Goal: Task Accomplishment & Management: Use online tool/utility

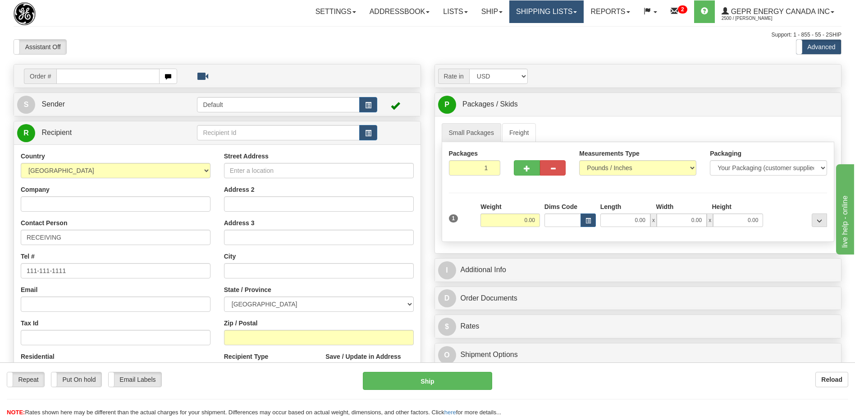
click at [533, 13] on link "Shipping lists" at bounding box center [547, 11] width 74 height 23
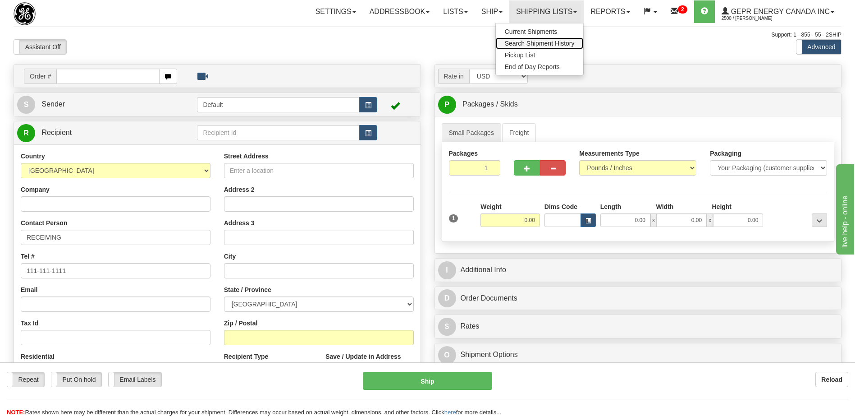
click at [520, 44] on span "Search Shipment History" at bounding box center [540, 43] width 70 height 7
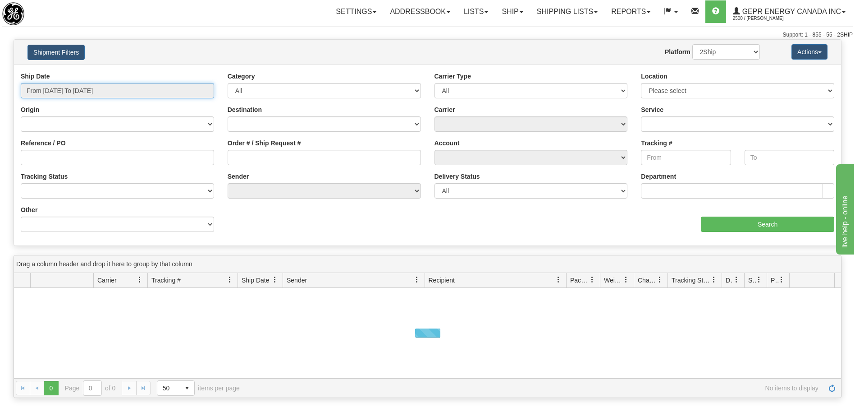
type input "[DATE]"
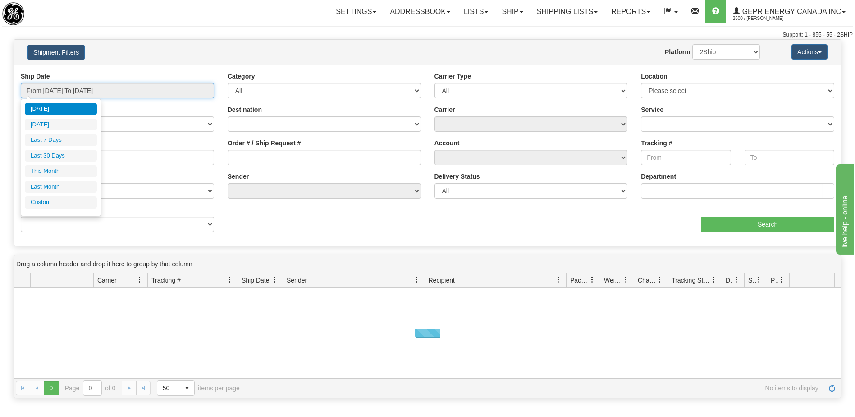
click at [97, 89] on input "From 09/24/2025 To 09/25/2025" at bounding box center [117, 90] width 193 height 15
type input "09/24/2025"
type input "09/19/2025"
type input "[DATE]"
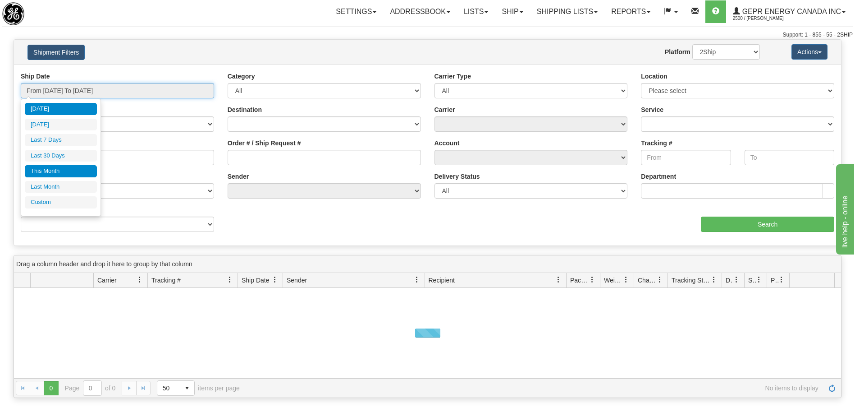
type input "09/01/2025"
type input "09/30/2025"
type input "[DATE]"
type input "08/01/2025"
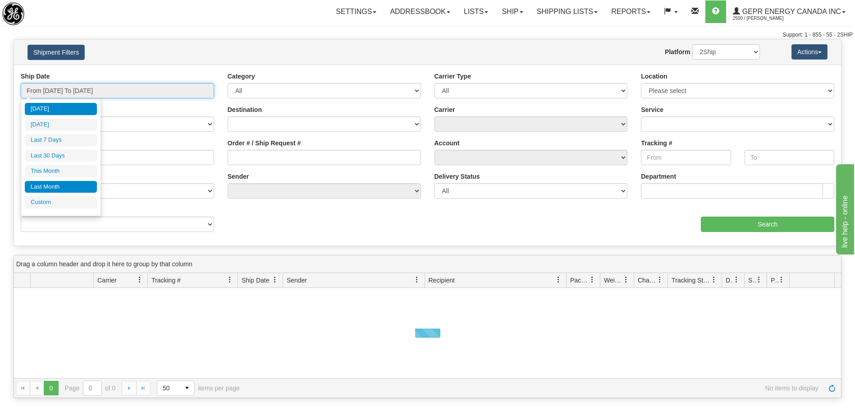
type input "08/31/2025"
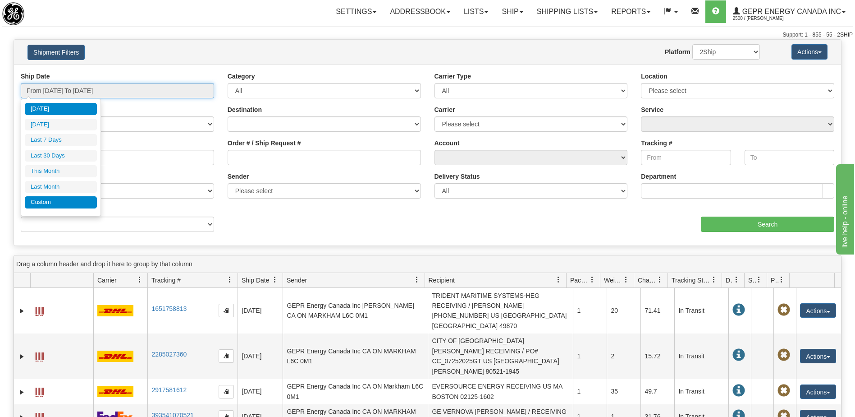
type input "[DATE]"
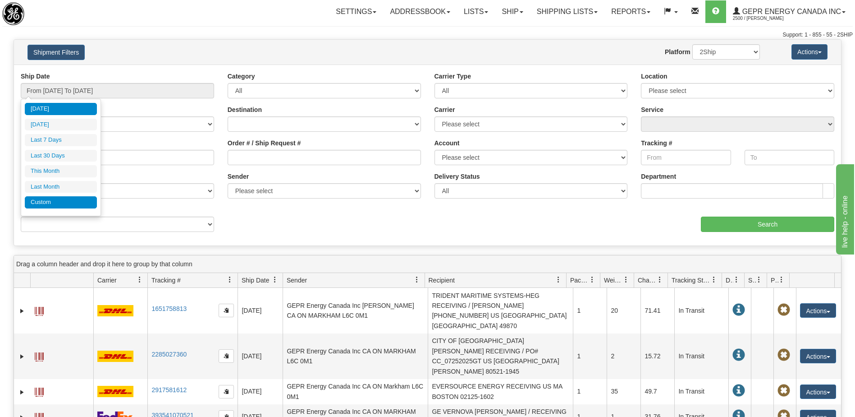
click at [74, 202] on li "Custom" at bounding box center [61, 202] width 72 height 12
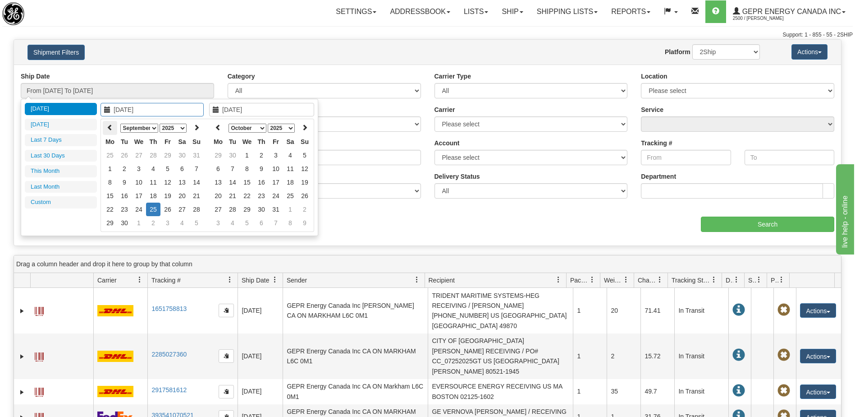
click at [112, 129] on icon at bounding box center [110, 127] width 6 height 6
type input "06/01/2025"
click at [193, 156] on td "1" at bounding box center [196, 155] width 14 height 14
click at [218, 126] on icon at bounding box center [218, 127] width 6 height 6
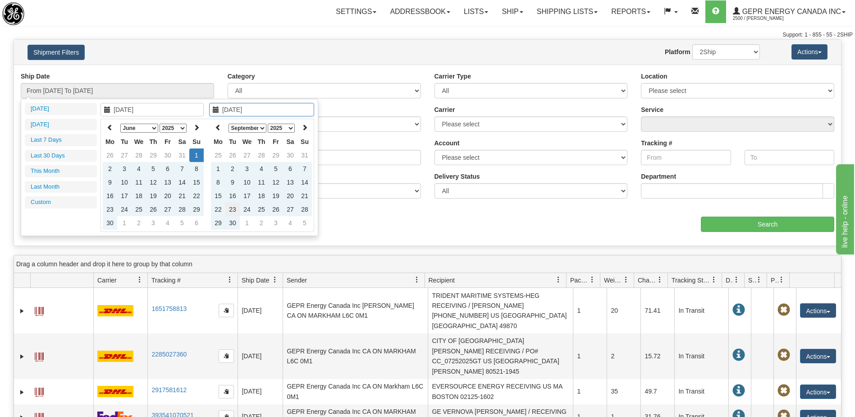
type input "09/23/2025"
click at [233, 210] on td "23" at bounding box center [232, 209] width 14 height 14
type input "From 06/01/2025 To 09/23/2025"
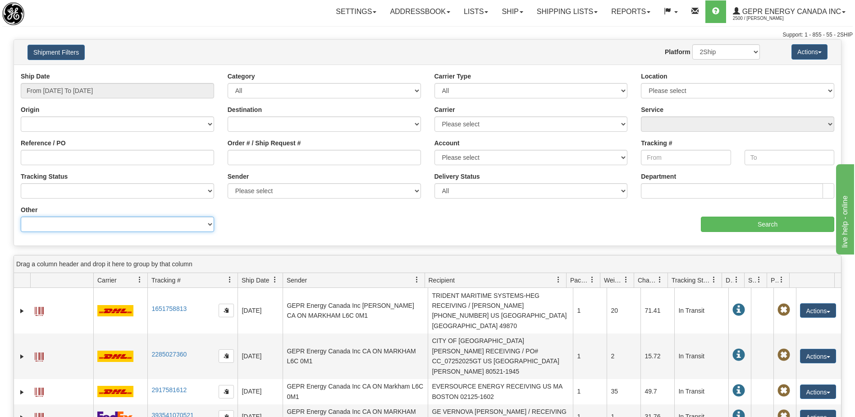
click at [125, 229] on select "Billing Account # Billing Type BOL # (LTL) Commodity Or Documents Consolidation…" at bounding box center [117, 223] width 193 height 15
select select "Recipient_ZIP"
click at [21, 216] on select "Billing Account # Billing Type BOL # (LTL) Commodity Or Documents Consolidation…" at bounding box center [117, 223] width 193 height 15
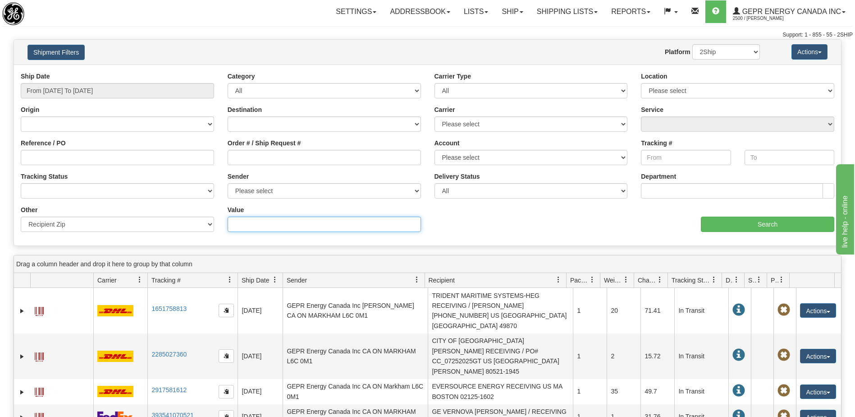
click at [240, 223] on input "Value" at bounding box center [324, 223] width 193 height 15
paste input "12040-001"
type input "12040-001"
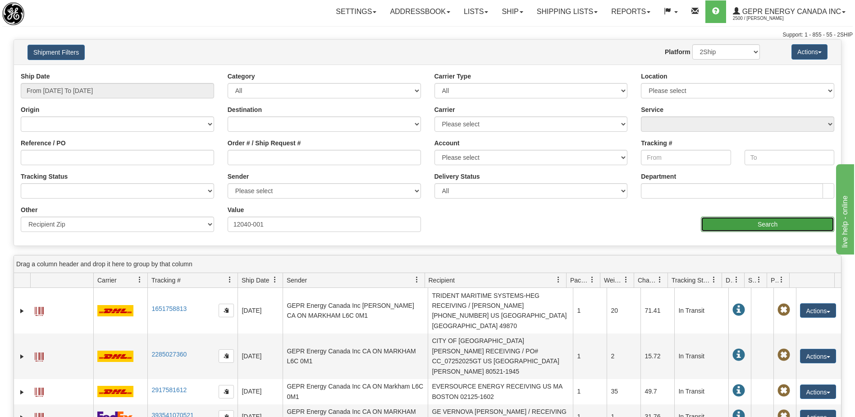
click at [711, 225] on input "Search" at bounding box center [767, 223] width 133 height 15
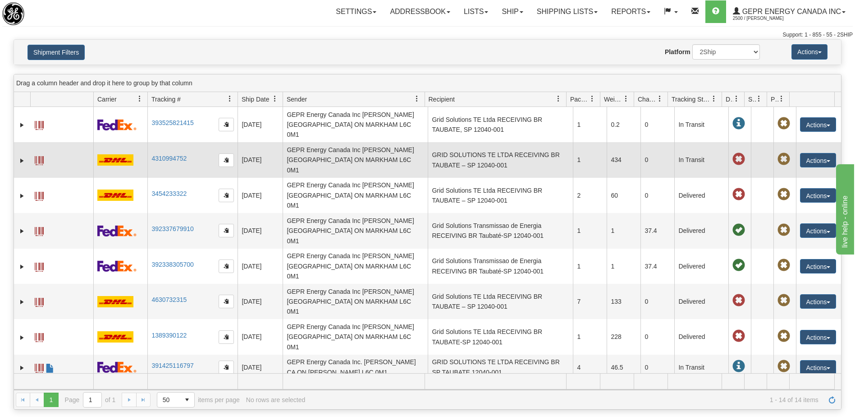
click at [473, 151] on td "GRID SOLUTIONS TE LTDA RECEIVING BR TAUBATE – SP 12040-001" at bounding box center [500, 159] width 145 height 35
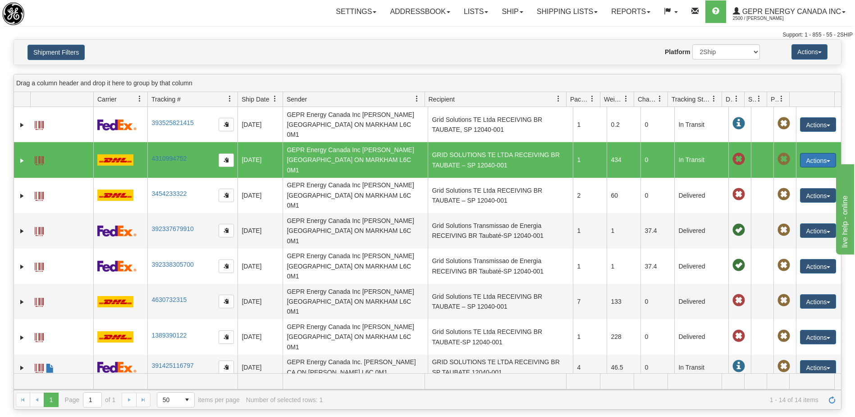
click at [804, 153] on button "Actions" at bounding box center [818, 160] width 36 height 14
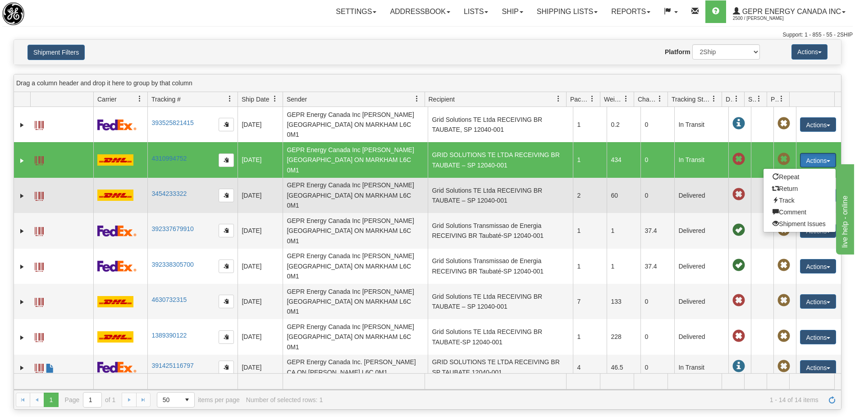
click at [483, 179] on td "Grid Solutions TE Ltda RECEIVING BR TAUBATE – SP 12040-001" at bounding box center [500, 195] width 145 height 35
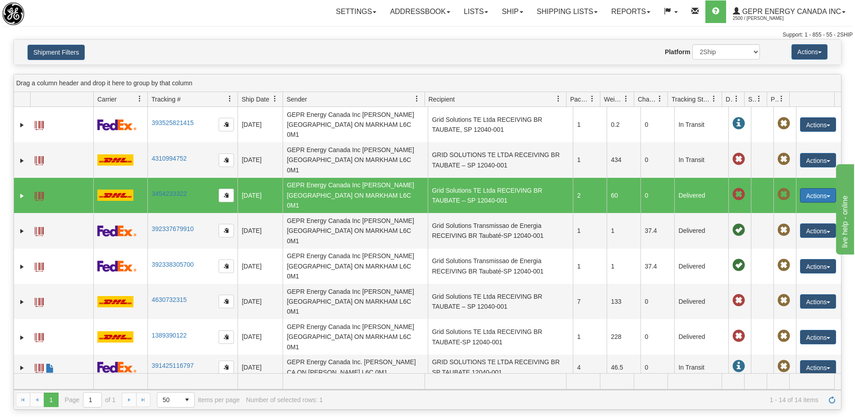
click at [814, 188] on button "Actions" at bounding box center [818, 195] width 36 height 14
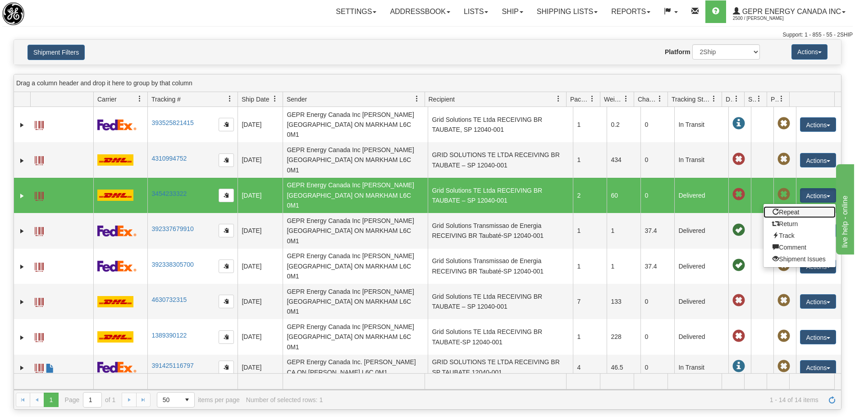
drag, startPoint x: 787, startPoint y: 186, endPoint x: 860, endPoint y: 238, distance: 90.2
click at [787, 206] on link "Repeat" at bounding box center [800, 212] width 72 height 12
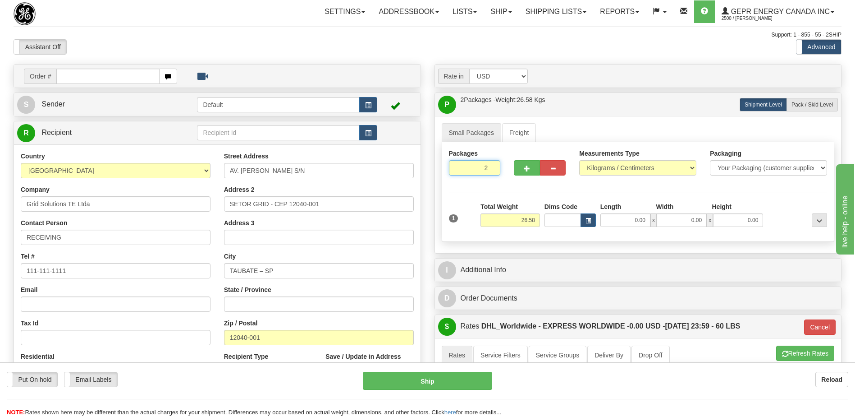
click at [472, 169] on input "2" at bounding box center [475, 167] width 52 height 15
type input "15"
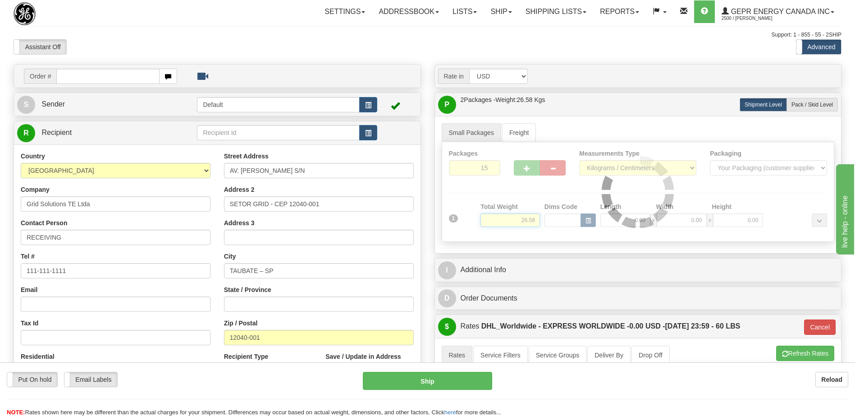
click at [528, 219] on div "Packages 15 1 Measurements Type" at bounding box center [638, 192] width 393 height 100
click at [528, 219] on div at bounding box center [638, 191] width 392 height 99
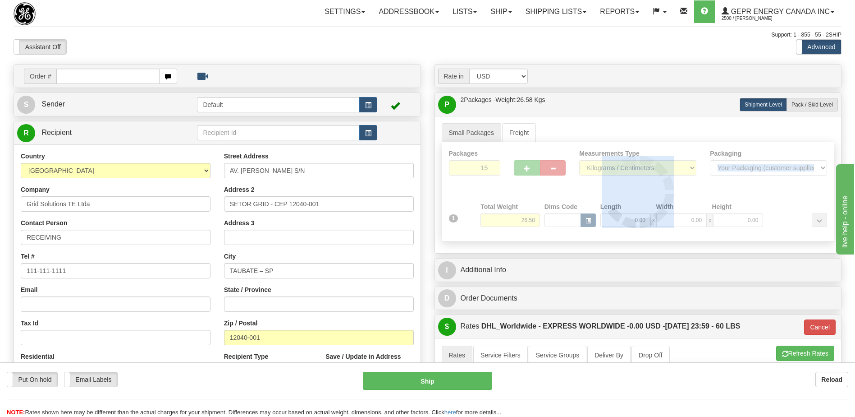
click at [528, 219] on div at bounding box center [638, 191] width 392 height 99
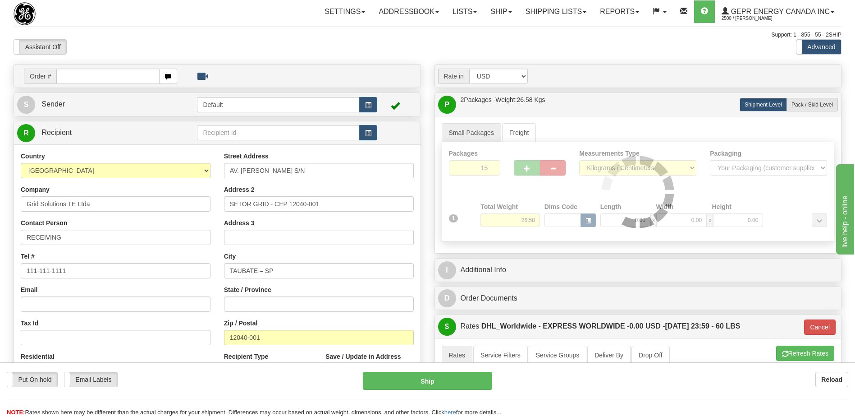
click at [304, 52] on div "Assistant On Assistant Off Do a return Do a return" at bounding box center [182, 46] width 351 height 15
type input "P"
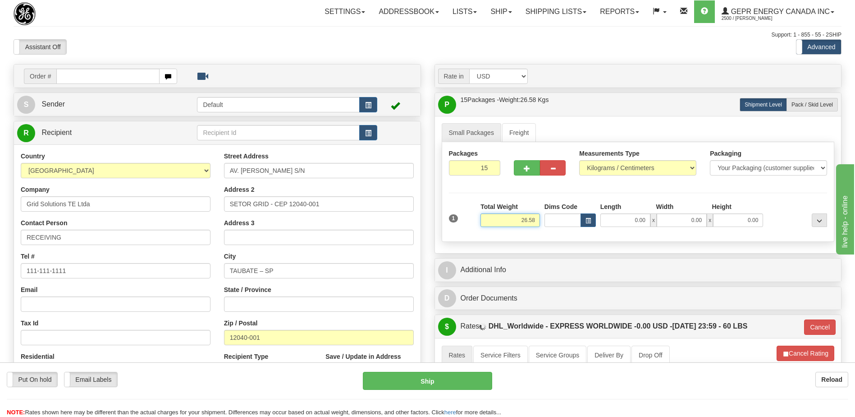
click at [531, 221] on input "26.58" at bounding box center [511, 220] width 60 height 14
click at [530, 221] on input "26.58" at bounding box center [511, 220] width 60 height 14
type input "184.98"
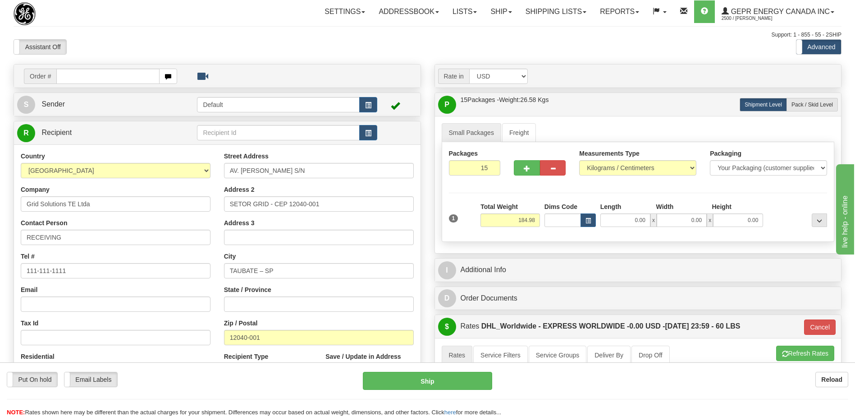
type input "P"
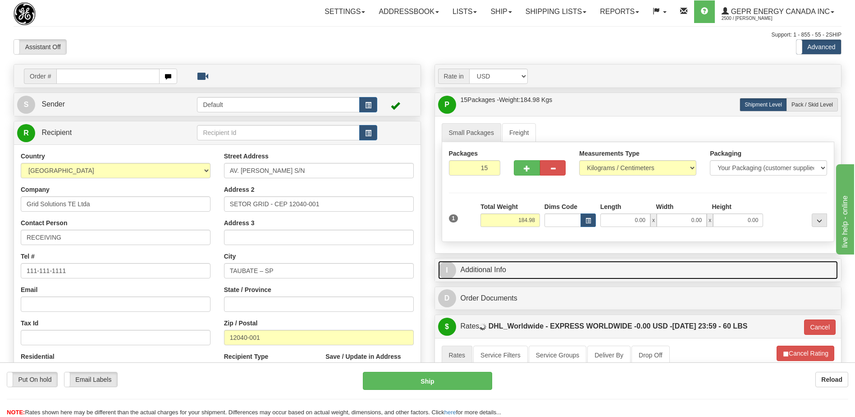
click at [531, 269] on link "I Additional Info" at bounding box center [638, 270] width 400 height 18
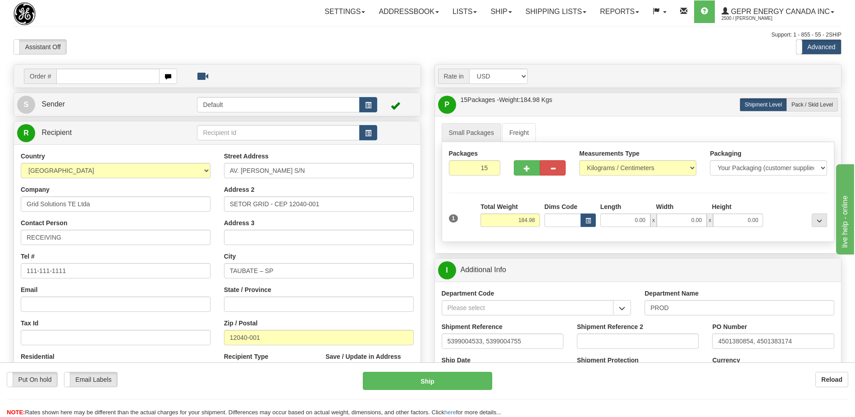
click at [362, 35] on div "Support: 1 - 855 - 55 - 2SHIP" at bounding box center [428, 35] width 828 height 8
click at [482, 342] on input "5399004533, 5399004755" at bounding box center [503, 340] width 122 height 15
click at [527, 342] on input "5399005655, 5399004755" at bounding box center [503, 340] width 122 height 15
type input "5399005655, 5399004757,5399004939,5399005340"
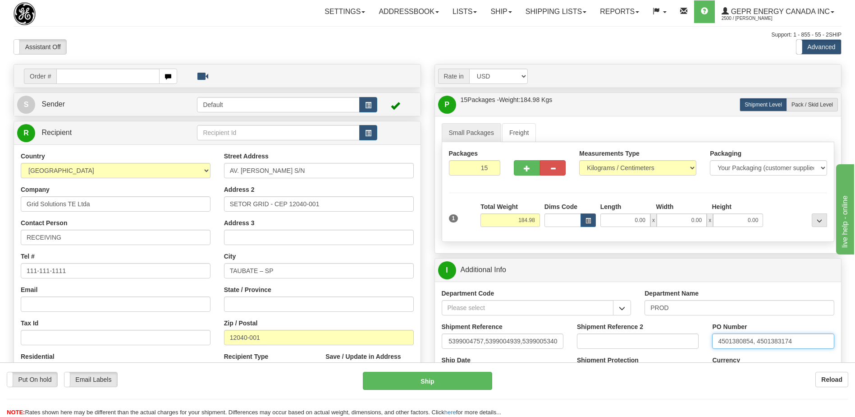
scroll to position [0, 0]
drag, startPoint x: 793, startPoint y: 342, endPoint x: 560, endPoint y: 358, distance: 234.1
click at [560, 358] on div "Department Code Department Name PROD Shipment Reference 5399005655, 5399004757,…" at bounding box center [638, 354] width 407 height 147
click at [177, 284] on div "Country [GEOGRAPHIC_DATA] [GEOGRAPHIC_DATA] [GEOGRAPHIC_DATA] [GEOGRAPHIC_DATA]…" at bounding box center [115, 269] width 203 height 234
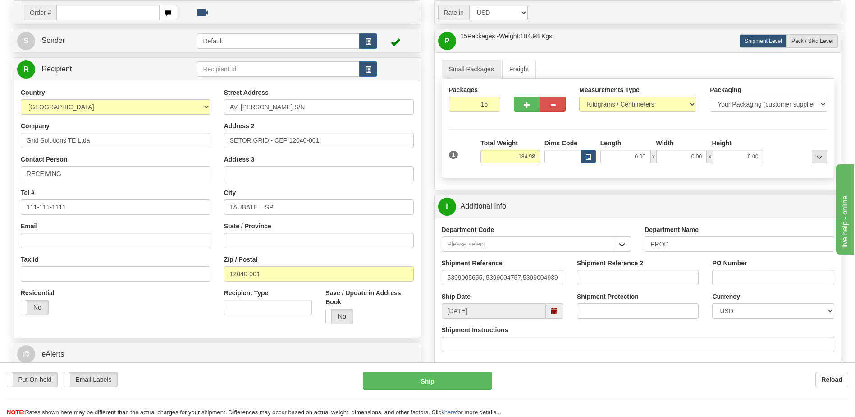
scroll to position [135, 0]
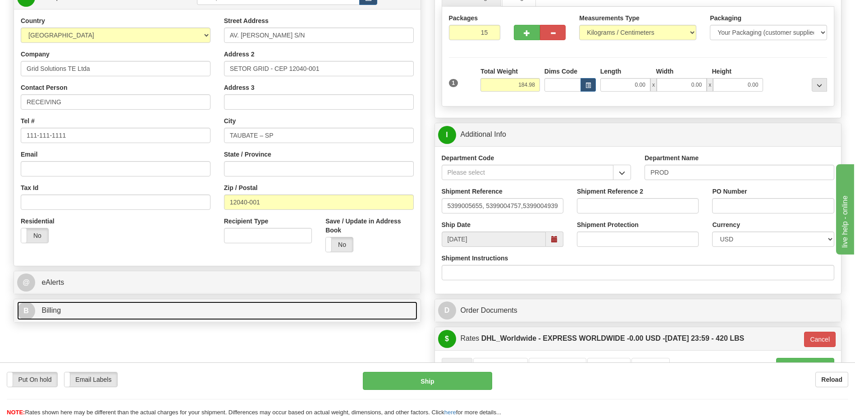
drag, startPoint x: 202, startPoint y: 313, endPoint x: 210, endPoint y: 312, distance: 7.7
click at [202, 313] on link "B Billing" at bounding box center [217, 310] width 400 height 18
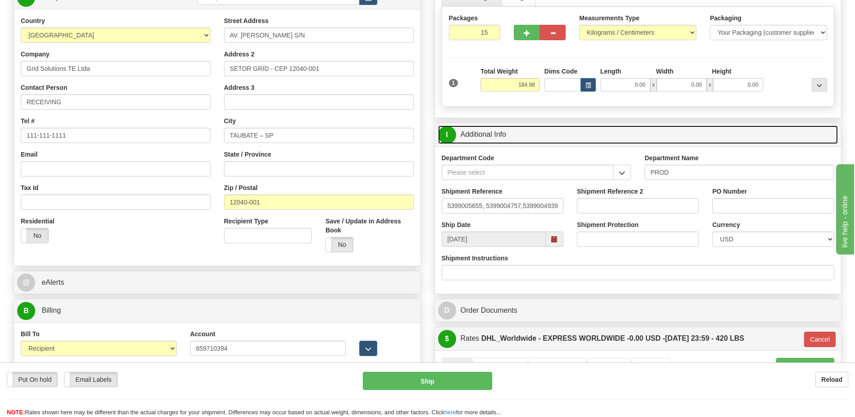
click at [512, 133] on link "I Additional Info" at bounding box center [638, 134] width 400 height 18
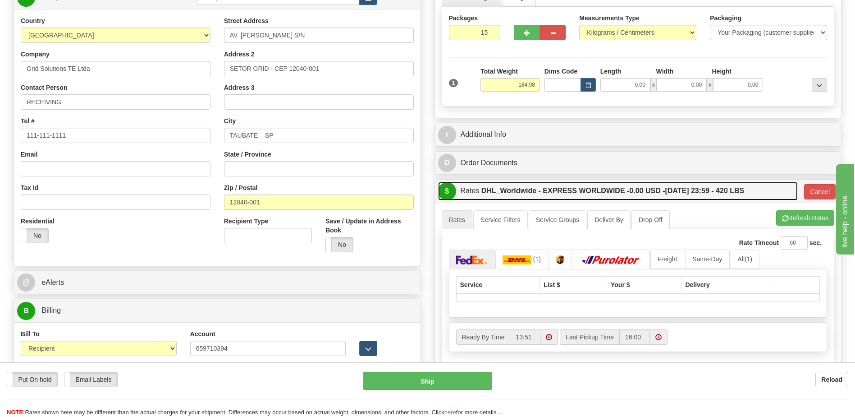
click at [535, 194] on label "DHL_Worldwide - EXPRESS WORLDWIDE - 0.00 USD - [DATE] 23:59 - 420 LBS" at bounding box center [613, 191] width 263 height 18
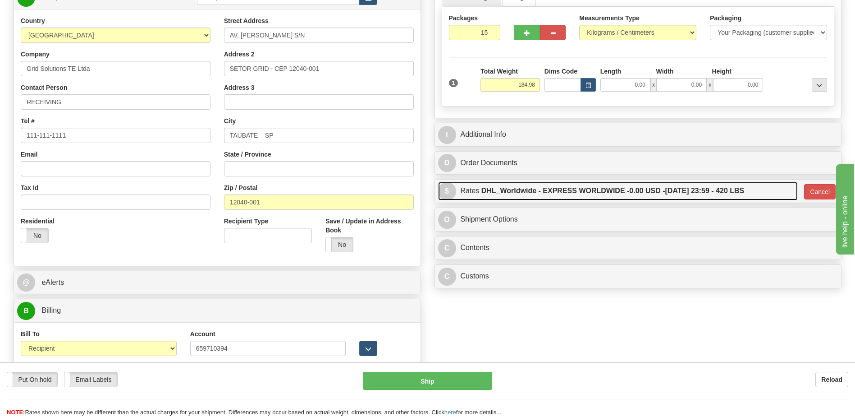
click at [535, 194] on label "DHL_Worldwide - EXPRESS WORLDWIDE - 0.00 USD - [DATE] 23:59 - 420 LBS" at bounding box center [613, 191] width 263 height 18
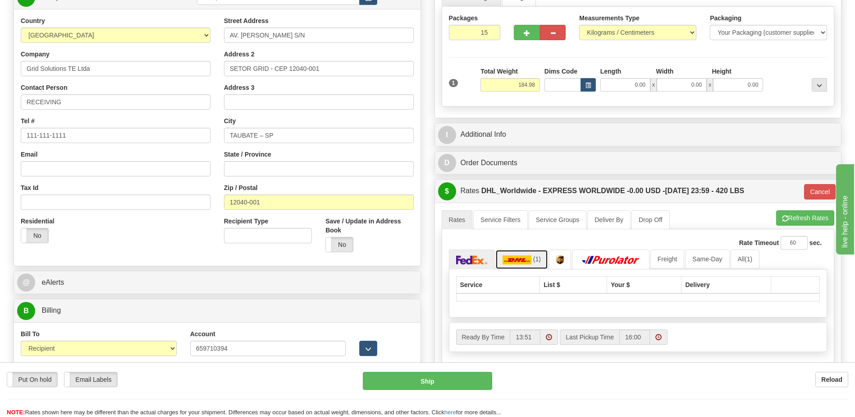
click at [531, 258] on img at bounding box center [517, 259] width 29 height 9
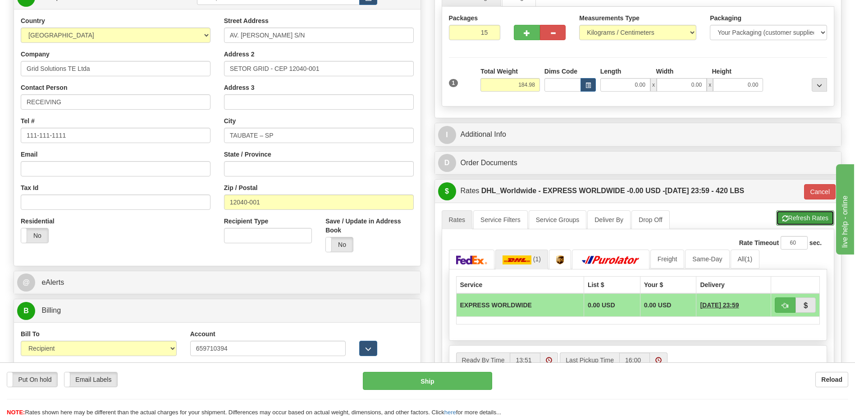
click at [796, 224] on button "Refresh Rates" at bounding box center [806, 217] width 58 height 15
type input "P"
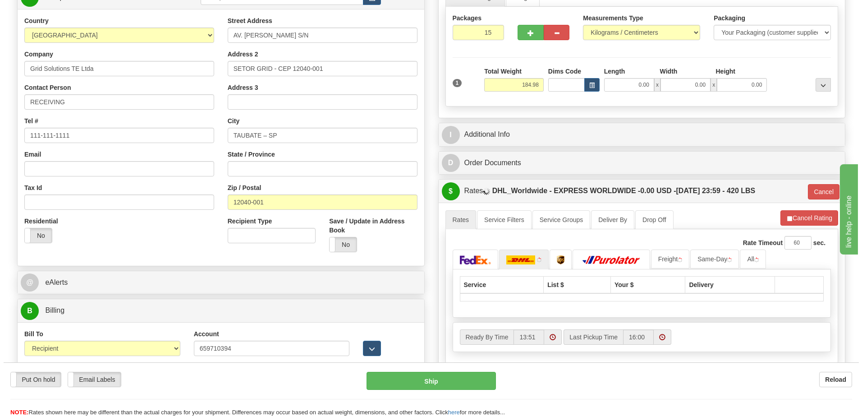
scroll to position [271, 0]
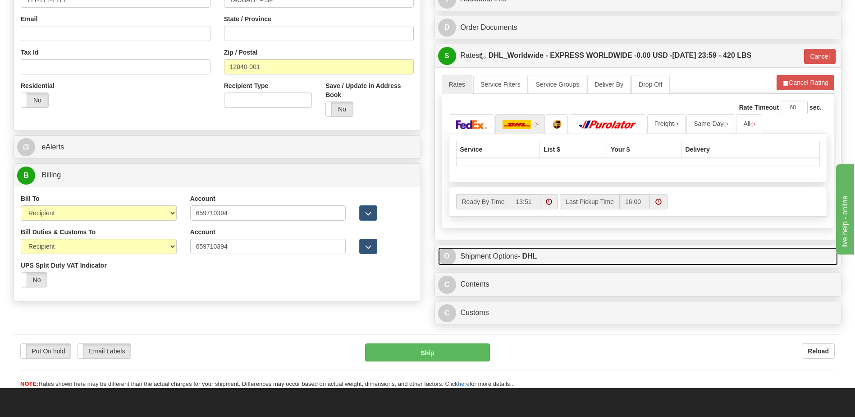
click at [532, 260] on strong "- DHL" at bounding box center [527, 256] width 19 height 8
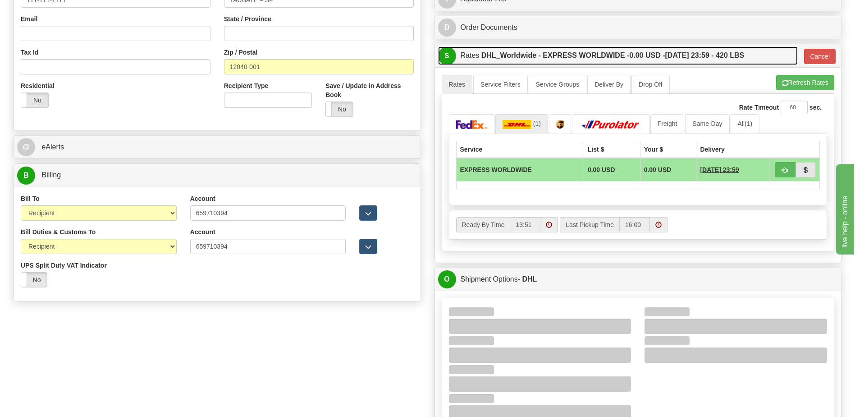
click at [570, 56] on label "DHL_Worldwide - EXPRESS WORLDWIDE - 0.00 USD - [DATE] 23:59 - 420 LBS" at bounding box center [613, 55] width 263 height 18
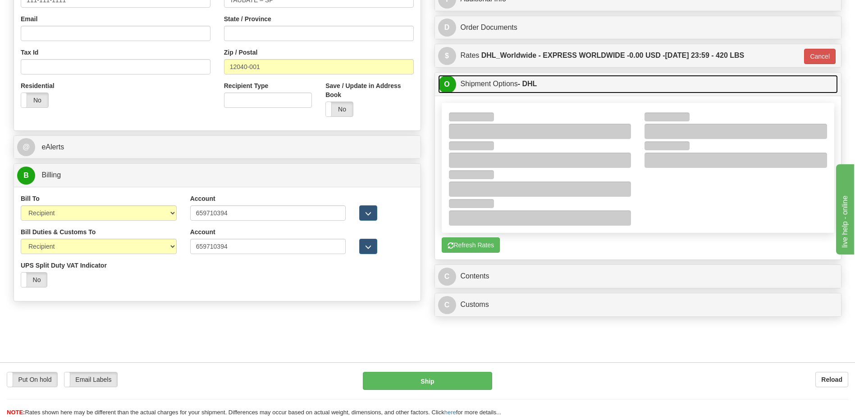
click at [510, 81] on link "O Shipment Options - DHL" at bounding box center [638, 84] width 400 height 18
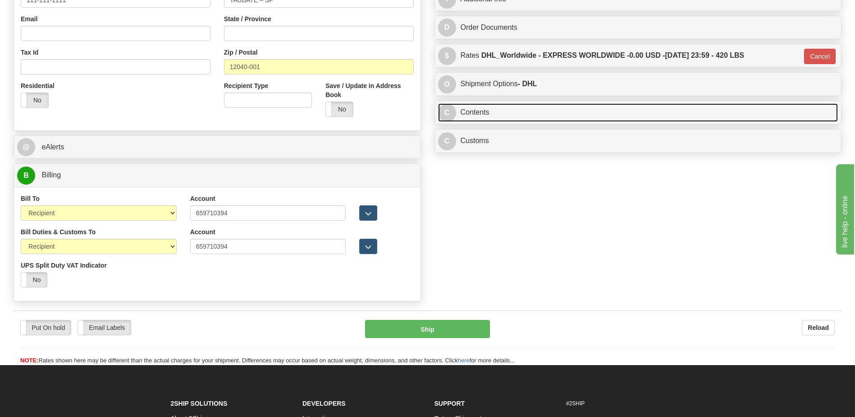
click at [483, 115] on link "C Contents" at bounding box center [638, 112] width 400 height 18
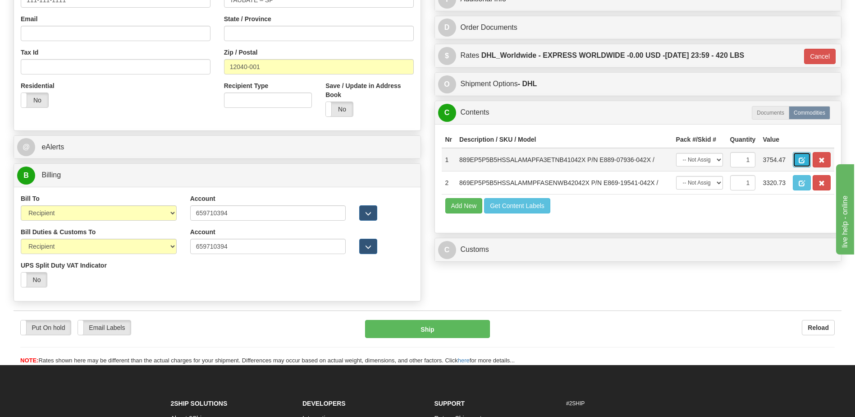
click at [807, 161] on button "button" at bounding box center [802, 159] width 18 height 15
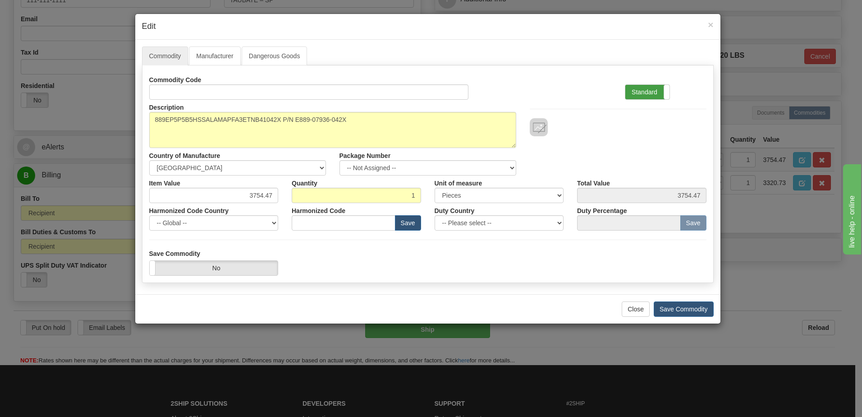
click at [655, 97] on label "Standard" at bounding box center [647, 92] width 44 height 14
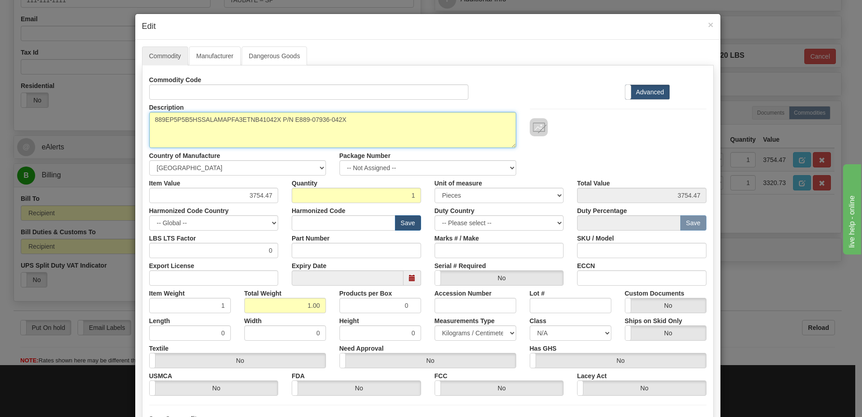
click at [353, 116] on textarea "889EP5P5B5HSSALAMAPFA3ETNB41042X P/N E889-07936-042X" at bounding box center [332, 130] width 367 height 36
drag, startPoint x: 277, startPoint y: 118, endPoint x: 115, endPoint y: 122, distance: 161.9
click at [115, 122] on div "× Edit Commodity Manufacturer Dangerous Goods Commodity Code Standard Advanced …" at bounding box center [431, 208] width 862 height 417
paste textarea "45EP5R5G5HSSMAAAMPTA3ETNA4043X"
drag, startPoint x: 152, startPoint y: 129, endPoint x: 156, endPoint y: 137, distance: 8.9
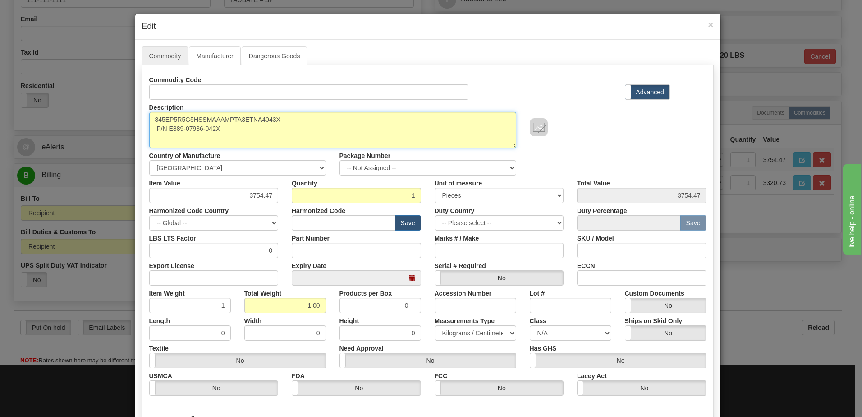
click at [152, 129] on textarea "889EP5P5B5HSSALAMAPFA3ETNB41042X P/N E889-07936-042X" at bounding box center [332, 130] width 367 height 36
drag, startPoint x: 343, startPoint y: 119, endPoint x: 290, endPoint y: 119, distance: 53.7
click at [290, 119] on textarea "889EP5P5B5HSSALAMAPFA3ETNB41042X P/N E889-07936-042X" at bounding box center [332, 130] width 367 height 36
paste textarea "E845-08522-043X"
click at [289, 121] on textarea "889EP5P5B5HSSALAMAPFA3ETNB41042X P/N E889-07936-042X" at bounding box center [332, 130] width 367 height 36
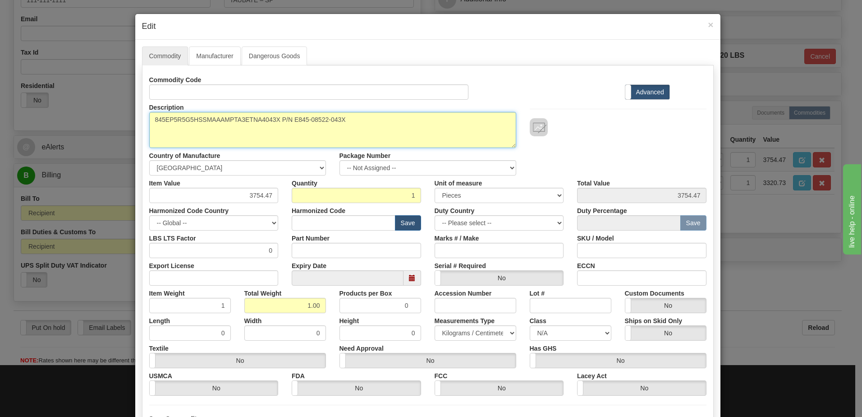
type textarea "845EP5R5G5HSSMAAAMPTA3ETNA4043X P/N E845-08522-043X"
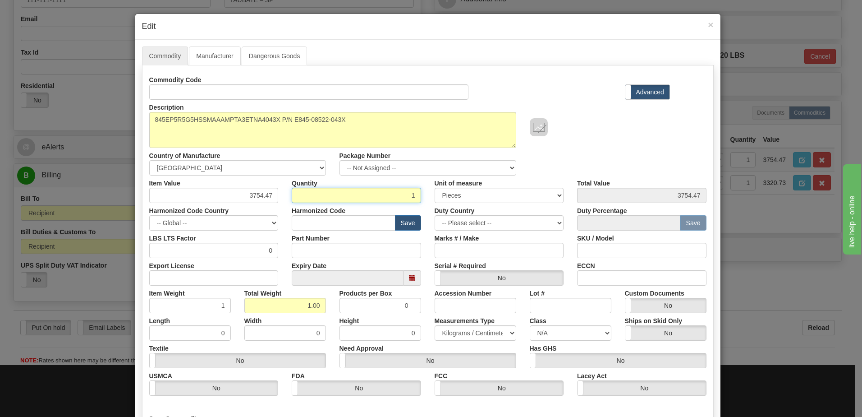
drag, startPoint x: 407, startPoint y: 195, endPoint x: 438, endPoint y: 194, distance: 31.6
click at [438, 194] on div "Item Value 3754.47 Quantity 1 Unit of measure 3 Thousand Square Inches Adjustme…" at bounding box center [427, 189] width 571 height 28
type input "6"
type input "22526.82"
type input "6.00"
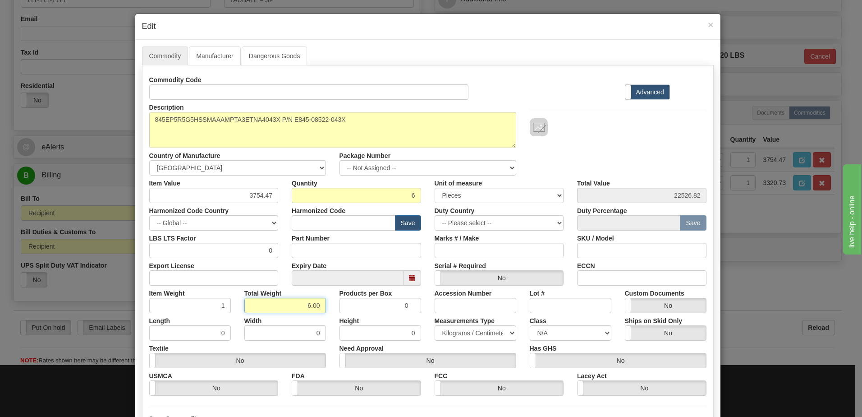
click at [298, 301] on input "6.00" at bounding box center [285, 305] width 82 height 15
click at [305, 225] on input "text" at bounding box center [344, 222] width 104 height 15
type input "8536.49.00"
drag, startPoint x: 241, startPoint y: 195, endPoint x: 279, endPoint y: 192, distance: 38.5
click at [279, 192] on div "Item Value 3754.47" at bounding box center [213, 189] width 143 height 28
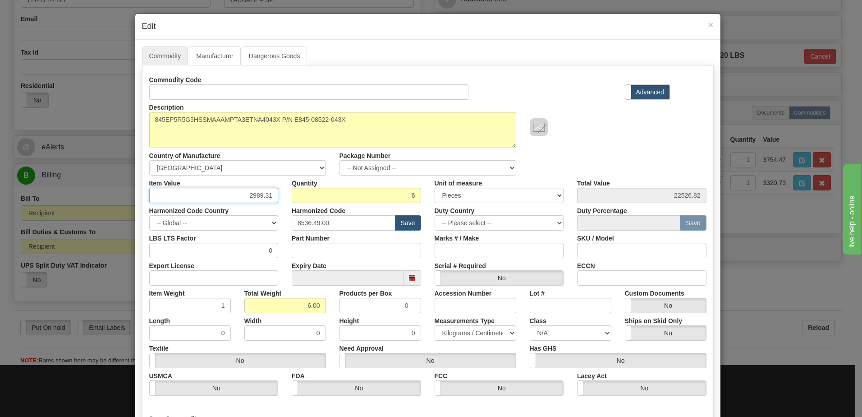
type input "2989.31"
type input "17935.86"
click at [623, 200] on input "17935.86" at bounding box center [641, 195] width 129 height 15
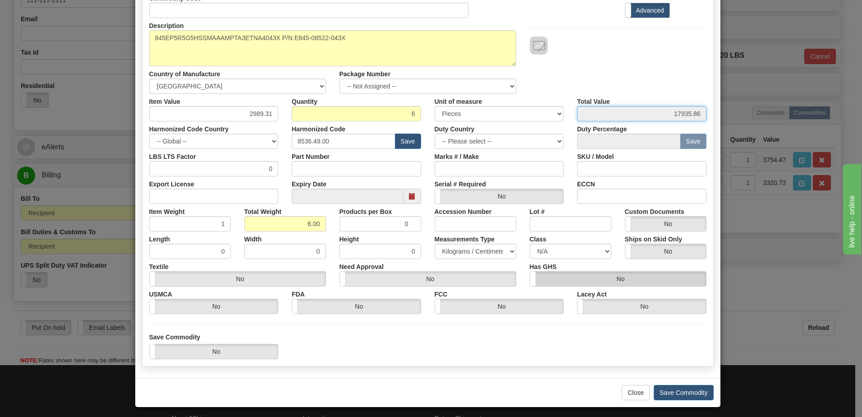
scroll to position [86, 0]
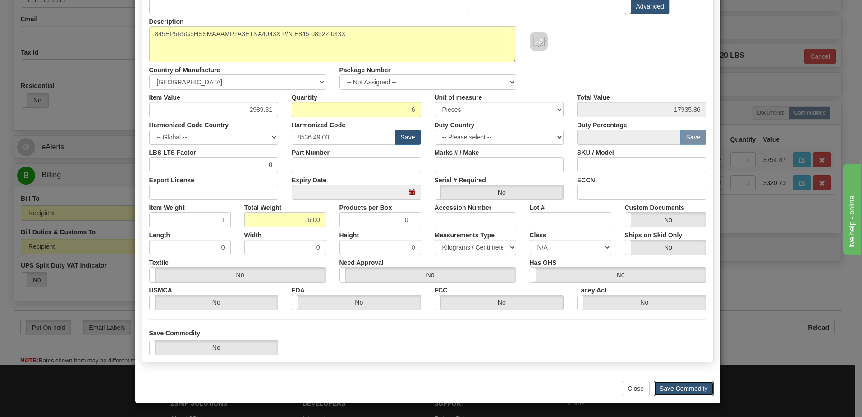
click at [674, 384] on button "Save Commodity" at bounding box center [684, 388] width 60 height 15
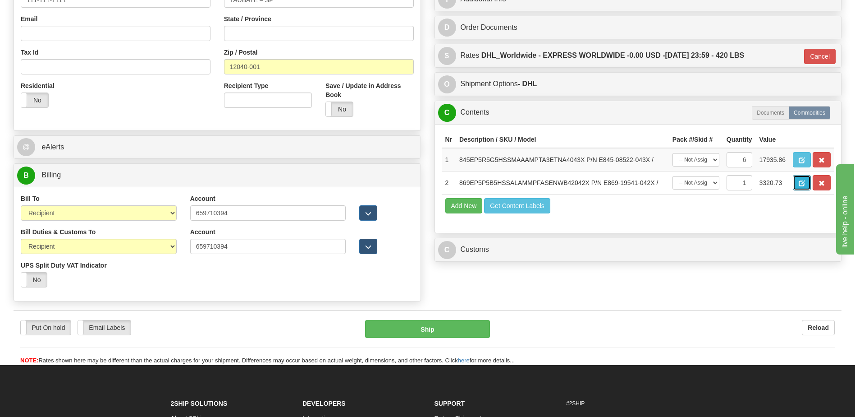
click at [801, 183] on span "button" at bounding box center [802, 183] width 6 height 6
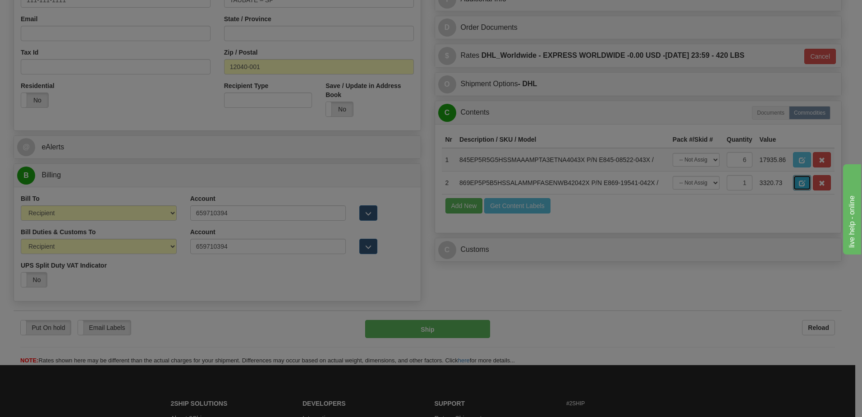
scroll to position [0, 0]
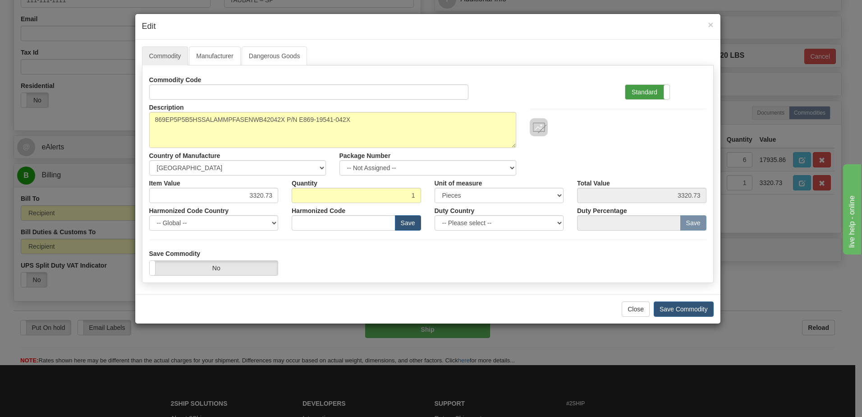
click at [648, 90] on label "Standard" at bounding box center [647, 92] width 44 height 14
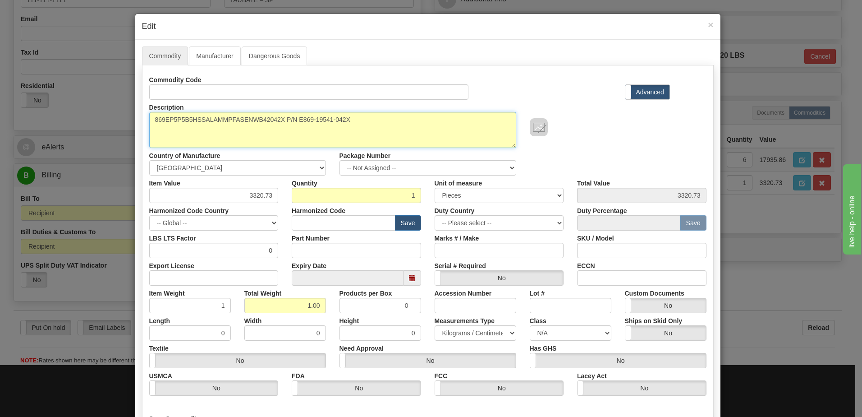
drag, startPoint x: 315, startPoint y: 115, endPoint x: 82, endPoint y: 116, distance: 232.7
click at [83, 116] on div "× Edit Commodity Manufacturer Dangerous Goods Commodity Code Standard Advanced …" at bounding box center [431, 208] width 862 height 417
paste textarea "G60UU2HEHF8LH6WL8RN6XS8NU6XW5E"
drag, startPoint x: 276, startPoint y: 117, endPoint x: 332, endPoint y: 151, distance: 65.0
click at [276, 117] on textarea "869EP5P5B5HSSALAMMPFASENWB42042X P/N E869-19541-042X" at bounding box center [332, 130] width 367 height 36
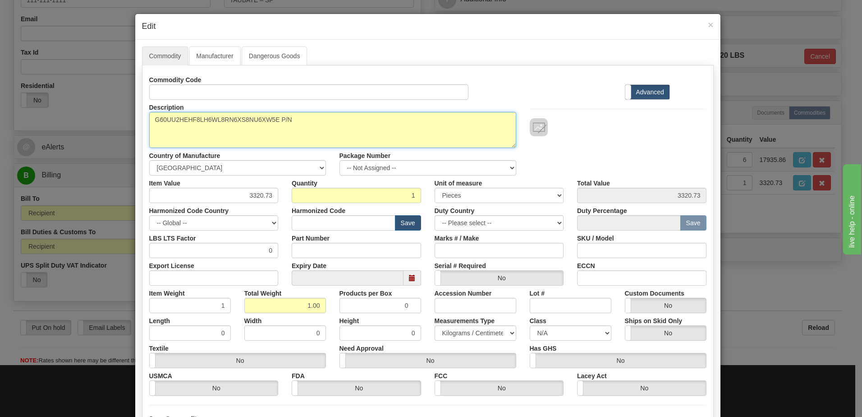
paste textarea "EG60-05949-086X"
type textarea "G60UU2HEHF8LH6WL8RN6XS8NU6XW5E P/N EG60-05949-086X"
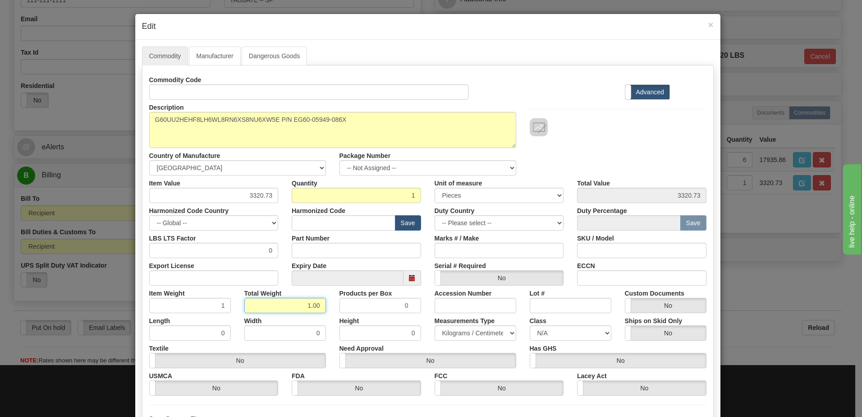
click at [295, 308] on input "1.00" at bounding box center [285, 305] width 82 height 15
click at [315, 222] on input "text" at bounding box center [344, 222] width 104 height 15
type input "8537.10.00"
drag, startPoint x: 242, startPoint y: 195, endPoint x: 300, endPoint y: 201, distance: 58.0
click at [300, 201] on div "Item Value 3320.73 Quantity 1 Unit of measure 3 Thousand Square Inches Adjustme…" at bounding box center [427, 189] width 571 height 28
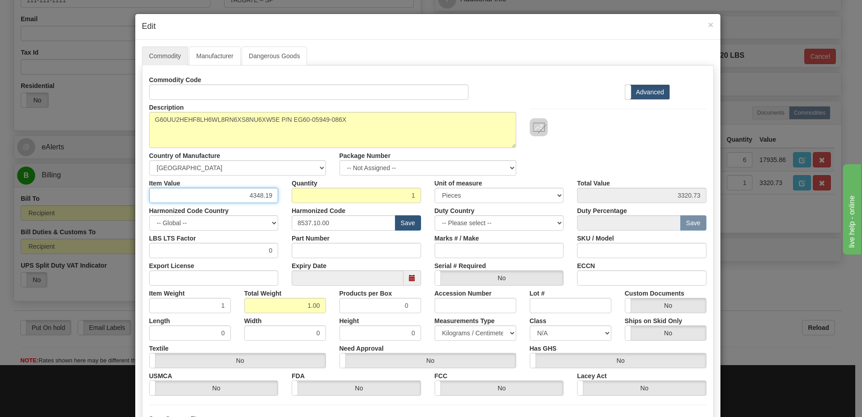
type input "4348.19"
click at [300, 201] on input "1" at bounding box center [356, 195] width 129 height 15
click at [617, 151] on div "Description 869EP5P5B5HSSALAMMPFASENWB42042X P/N E869-19541-042X Country of Man…" at bounding box center [427, 138] width 571 height 76
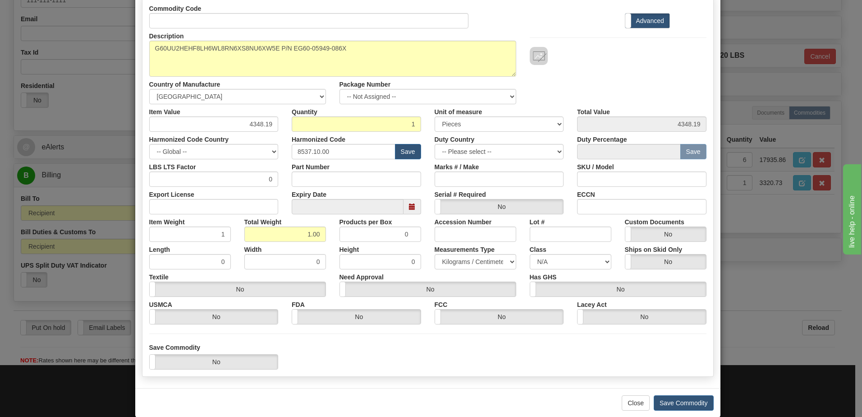
scroll to position [86, 0]
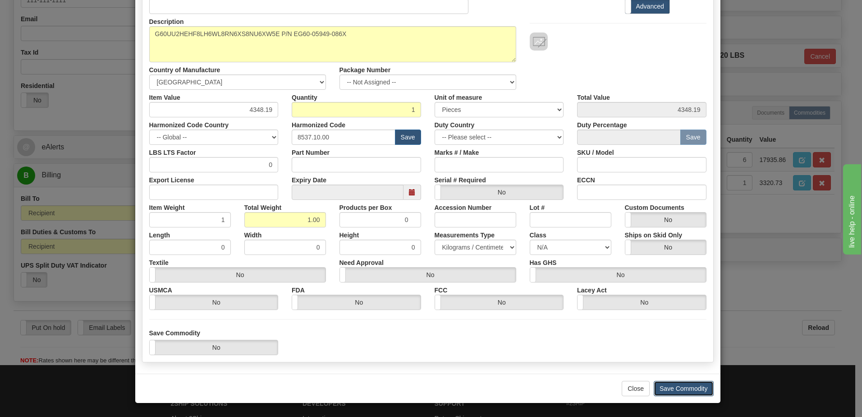
click at [693, 390] on button "Save Commodity" at bounding box center [684, 388] width 60 height 15
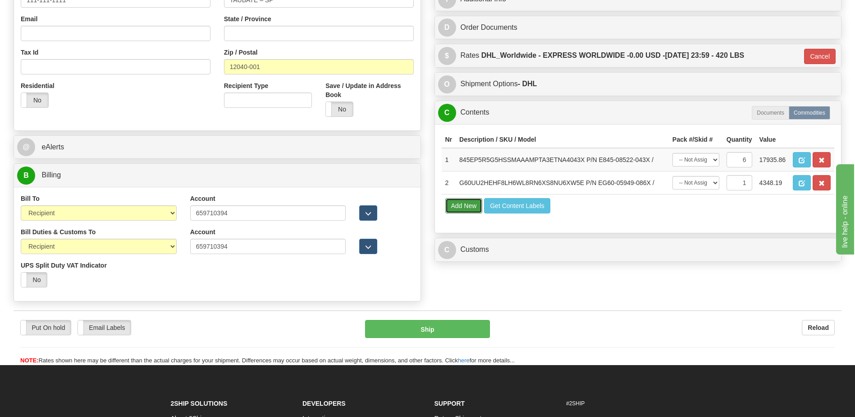
click at [471, 203] on button "Add New" at bounding box center [464, 205] width 37 height 15
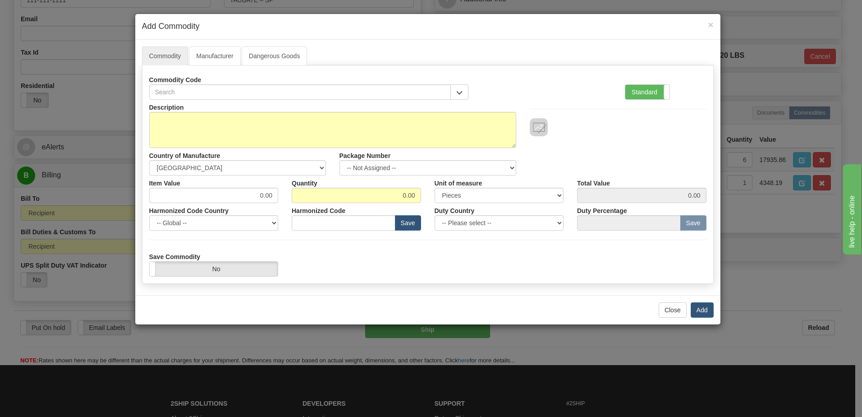
drag, startPoint x: 640, startPoint y: 92, endPoint x: 558, endPoint y: 106, distance: 83.0
click at [639, 92] on label "Standard" at bounding box center [647, 92] width 44 height 14
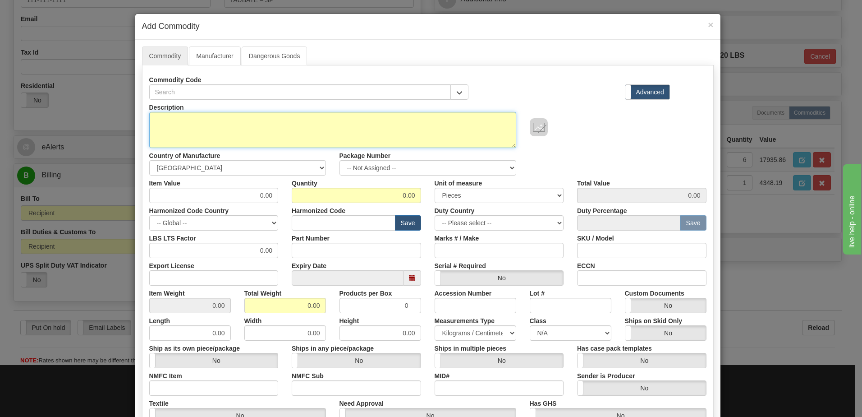
click at [149, 127] on textarea "Description" at bounding box center [332, 130] width 367 height 36
paste textarea "T60UUIHLHF8NH6WM8NP6XU8NW5E"
click at [312, 117] on textarea "T60UUIHLHF8NH6WM8NP6XU8NW5E" at bounding box center [332, 130] width 367 height 36
paste textarea "ET60-17276-086X"
type textarea "T60UUIHLHF8NH6WM8NP6XU8NW5E P/N ET60-17276-086X"
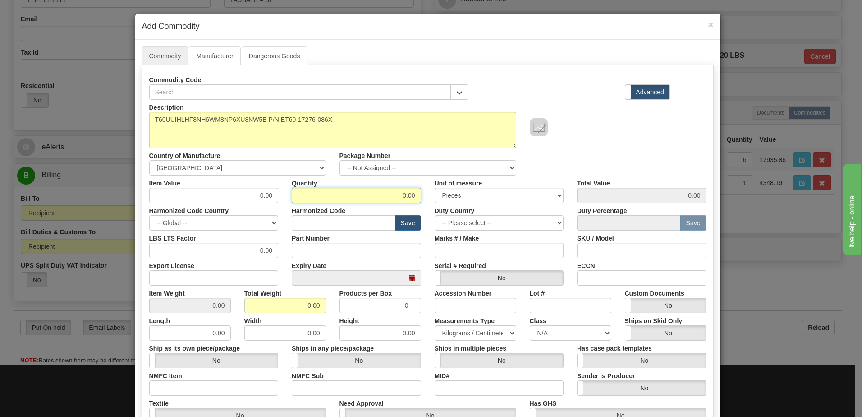
drag, startPoint x: 368, startPoint y: 196, endPoint x: 504, endPoint y: 212, distance: 137.6
click at [504, 212] on div "Description T60UUIHLHF8NH6WM8NP6XU8NW5E P/N ET60-17276-086X Country of Manufact…" at bounding box center [427, 298] width 557 height 397
type input "2"
drag, startPoint x: 248, startPoint y: 304, endPoint x: 254, endPoint y: 303, distance: 6.5
click at [248, 304] on input "0.00" at bounding box center [285, 305] width 82 height 15
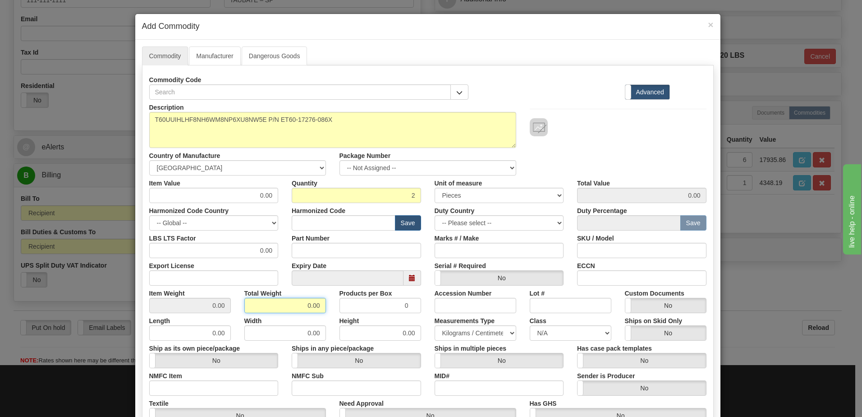
drag, startPoint x: 288, startPoint y: 303, endPoint x: 353, endPoint y: 303, distance: 64.5
click at [330, 301] on div "Item Weight 0.00 Total Weight 0.00 Products per Box 0 Accession Number Lot # Cu…" at bounding box center [427, 299] width 571 height 28
type input "2"
type input "1.0000"
click at [341, 226] on input "text" at bounding box center [344, 222] width 104 height 15
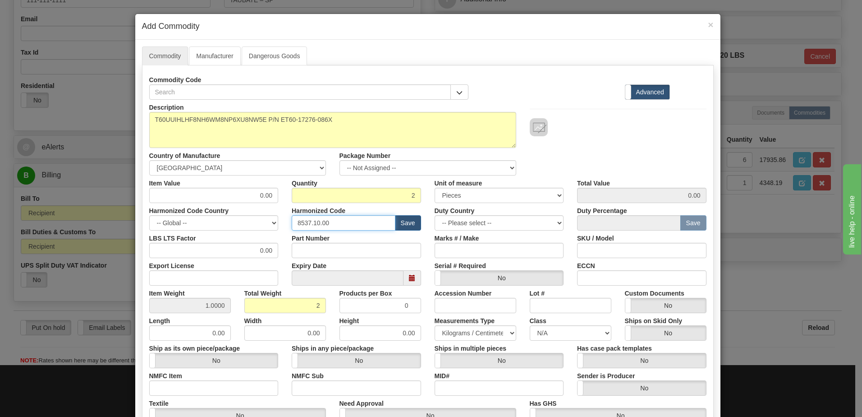
type input "8537.10.00"
drag, startPoint x: 253, startPoint y: 196, endPoint x: 297, endPoint y: 194, distance: 43.8
click at [297, 194] on div "Item Value 0.00 Quantity 2 Unit of measure 3 Thousand Square Inches Adjustments…" at bounding box center [427, 189] width 571 height 28
type input "3556.71"
type input "7113.42"
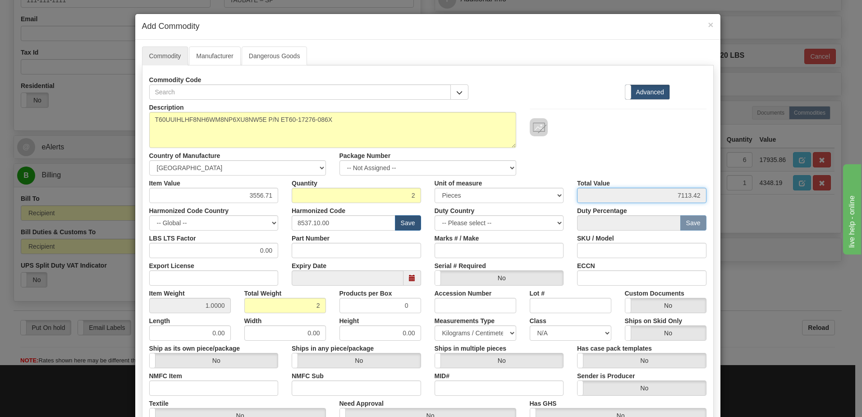
click at [634, 188] on input "7113.42" at bounding box center [641, 195] width 129 height 15
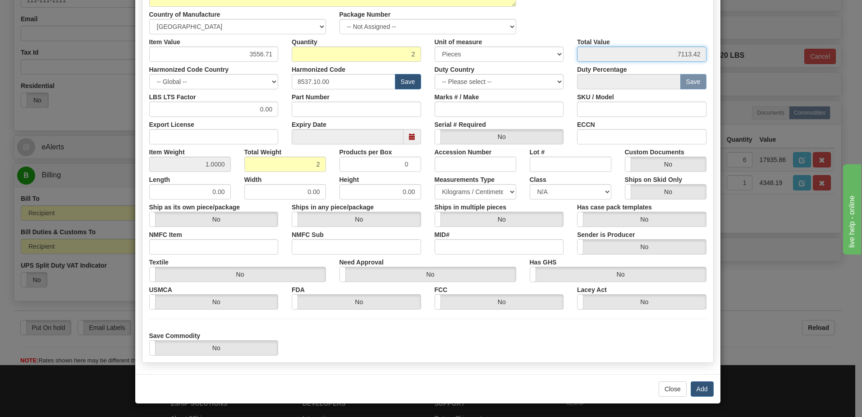
scroll to position [142, 0]
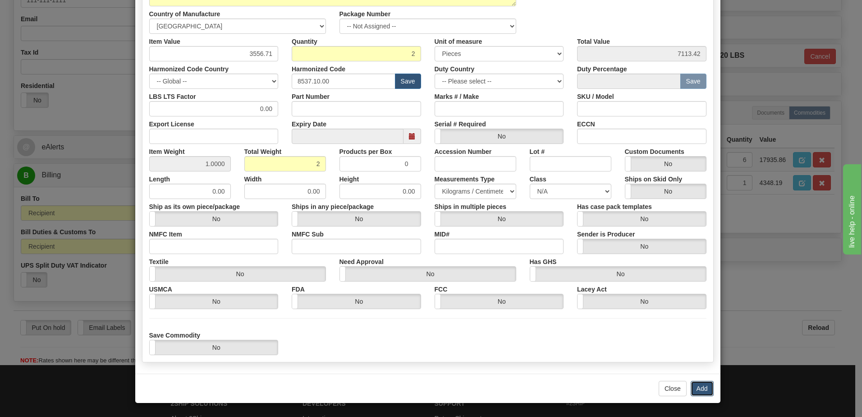
click at [704, 389] on button "Add" at bounding box center [702, 388] width 23 height 15
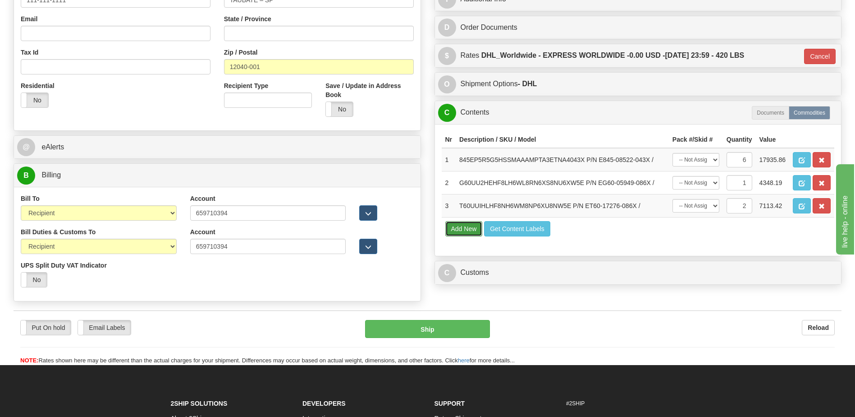
click at [464, 232] on button "Add New" at bounding box center [464, 228] width 37 height 15
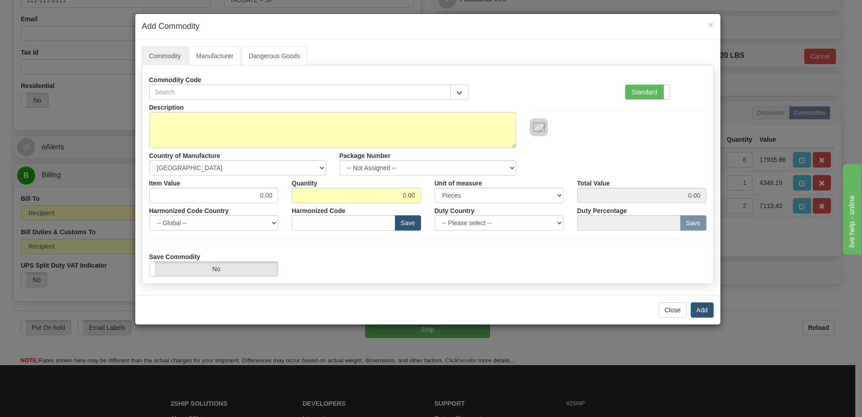
drag, startPoint x: 657, startPoint y: 96, endPoint x: 631, endPoint y: 99, distance: 26.3
click at [657, 96] on label "Standard" at bounding box center [647, 92] width 44 height 14
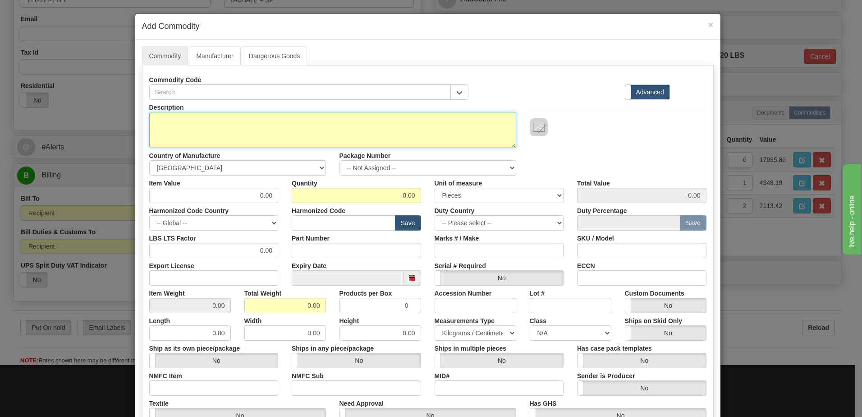
click at [201, 131] on textarea "Description" at bounding box center [332, 130] width 367 height 36
paste textarea "845EP5H5G5HCNAANMMPFB3ESNB4043X"
click at [292, 118] on textarea "845EP5H5G5HCNAANMMPFB3ESNB4043X" at bounding box center [332, 130] width 367 height 36
paste textarea "E845-08543-043X"
type textarea "845EP5H5G5HCNAANMMPFB3ESNB4043X P/N E845-08543-043X"
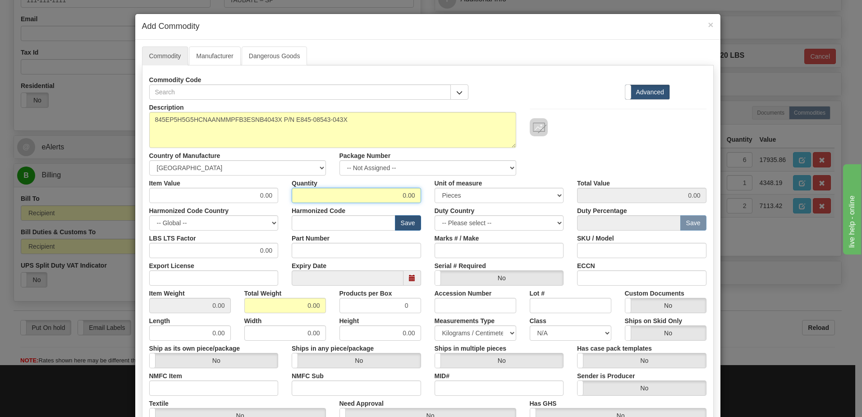
drag, startPoint x: 376, startPoint y: 197, endPoint x: 480, endPoint y: 199, distance: 103.7
click at [480, 199] on div "Item Value 0.00 Quantity 0.00 Unit of measure 3 Thousand Square Inches Adjustme…" at bounding box center [427, 189] width 571 height 28
type input "3"
click at [252, 307] on input "0.00" at bounding box center [285, 305] width 82 height 15
drag, startPoint x: 289, startPoint y: 302, endPoint x: 368, endPoint y: 304, distance: 79.8
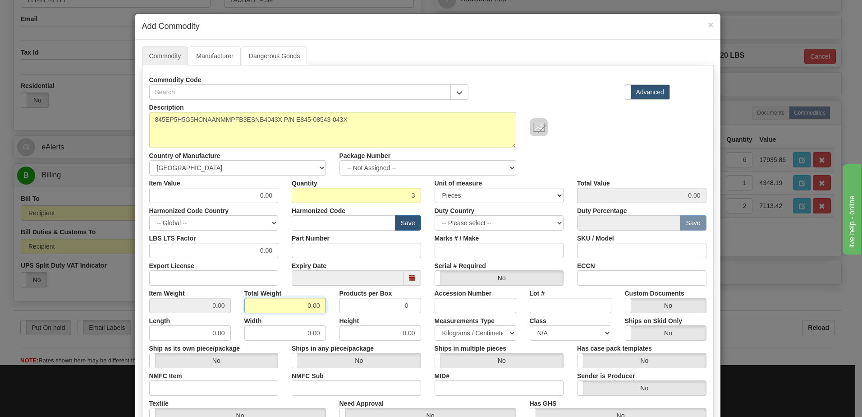
click at [368, 304] on div "Item Weight 0.00 Total Weight 0.00 Products per Box 0 Accession Number Lot # Cu…" at bounding box center [427, 299] width 571 height 28
type input "3"
type input "1.0000"
click at [334, 224] on input "text" at bounding box center [344, 222] width 104 height 15
type input "8536.49.00"
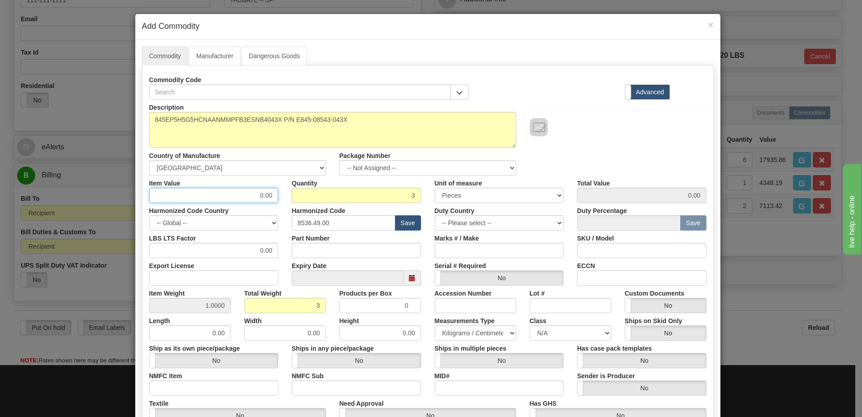
drag, startPoint x: 248, startPoint y: 192, endPoint x: 303, endPoint y: 194, distance: 55.0
click at [303, 194] on div "Item Value 0.00 Quantity 3 Unit of measure 3 Thousand Square Inches Adjustments…" at bounding box center [427, 189] width 571 height 28
type input "2623.08"
type input "7869.24"
click at [657, 195] on input "7869.24" at bounding box center [641, 195] width 129 height 15
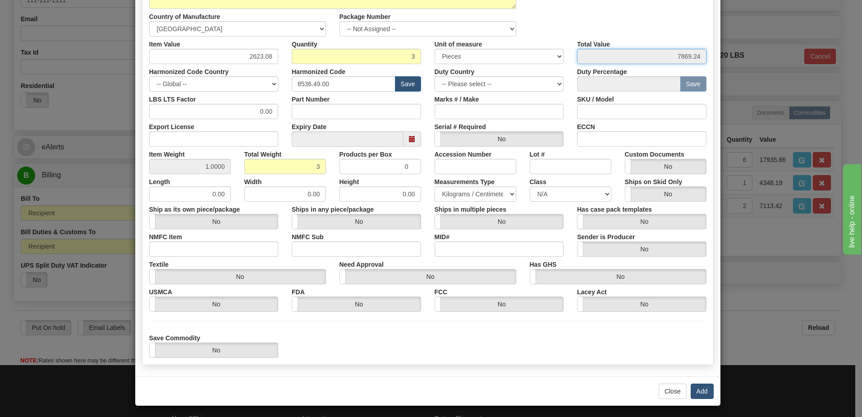
scroll to position [142, 0]
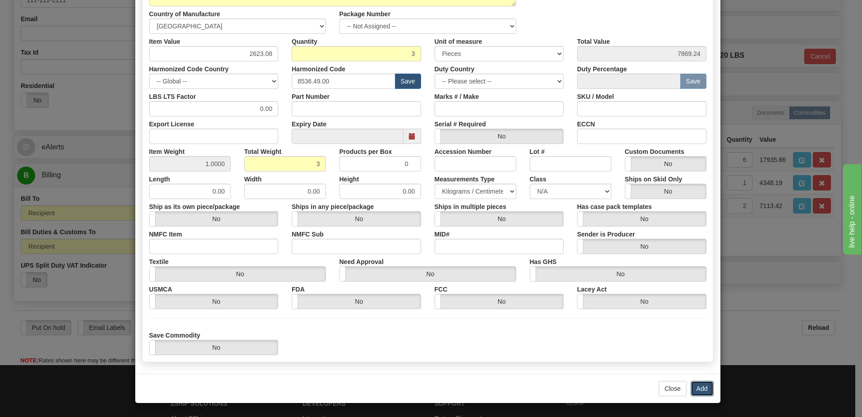
click at [695, 390] on button "Add" at bounding box center [702, 388] width 23 height 15
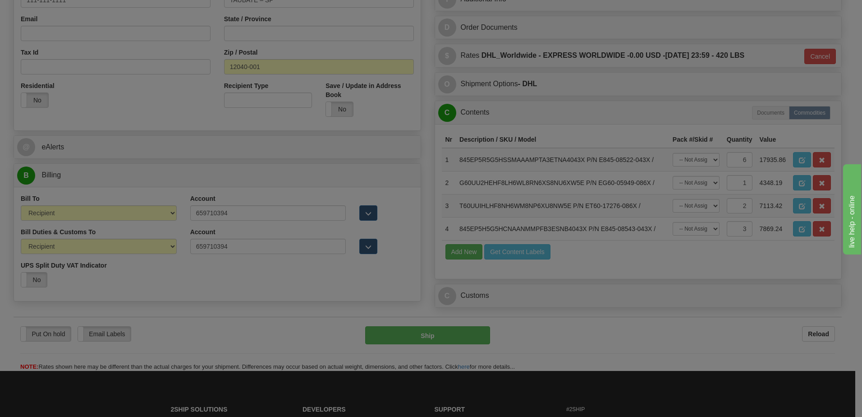
scroll to position [0, 0]
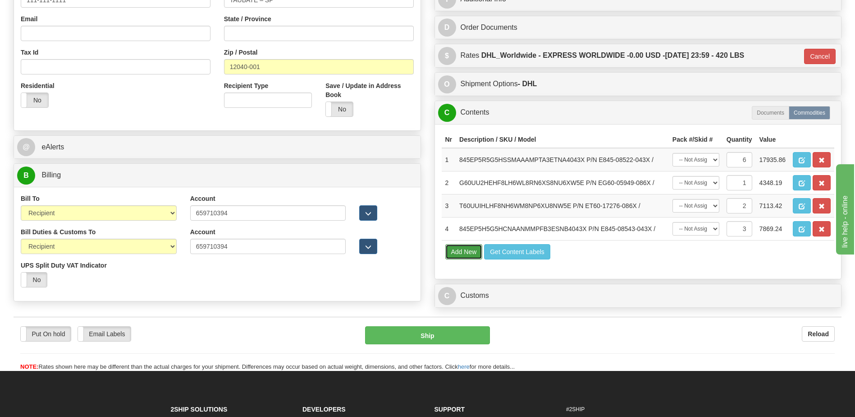
click at [466, 254] on button "Add New" at bounding box center [464, 251] width 37 height 15
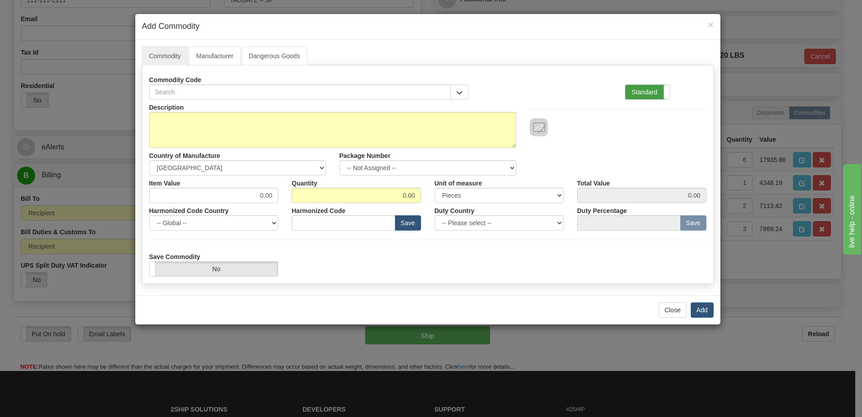
click at [649, 95] on label "Standard" at bounding box center [647, 92] width 44 height 14
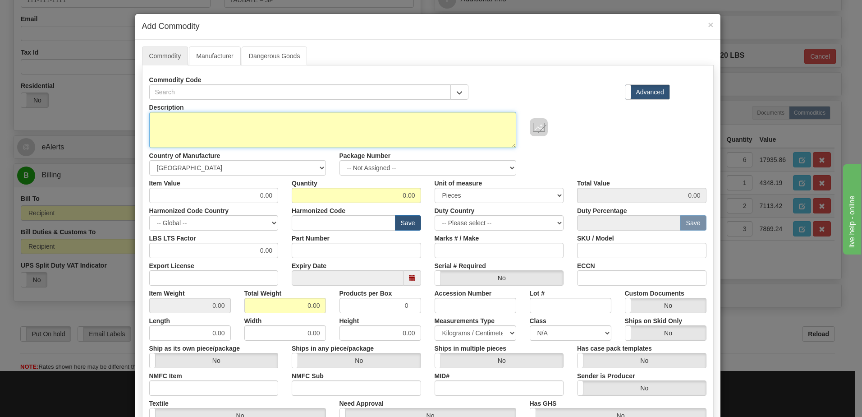
click at [216, 128] on textarea "Description" at bounding box center [332, 130] width 367 height 36
paste textarea "G500DHH8FFFUUUBUUU44DUUUCCAE2030A041002"
click at [335, 123] on textarea "G500DHH8FFFUUUBUUU44DUUUCCAE2030A041002" at bounding box center [332, 130] width 367 height 36
paste textarea "EG500-2090"
type textarea "G500DHH8FFFUUUBUUU44DUUUCCAE2030A041002 P/N EG500-2090"
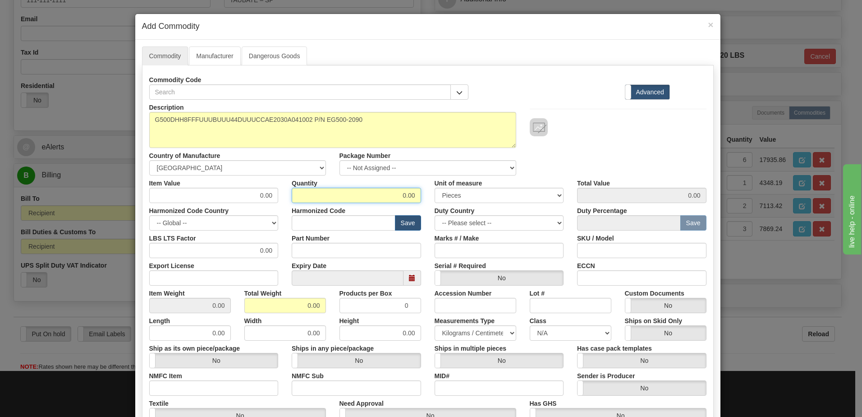
drag, startPoint x: 380, startPoint y: 193, endPoint x: 546, endPoint y: 191, distance: 166.0
click at [546, 191] on div "Item Value 0.00 Quantity 0.00 Unit of measure 3 Thousand Square Inches Adjustme…" at bounding box center [427, 189] width 571 height 28
type input "3"
click at [250, 308] on input "0.00" at bounding box center [285, 305] width 82 height 15
drag, startPoint x: 319, startPoint y: 307, endPoint x: 361, endPoint y: 307, distance: 41.9
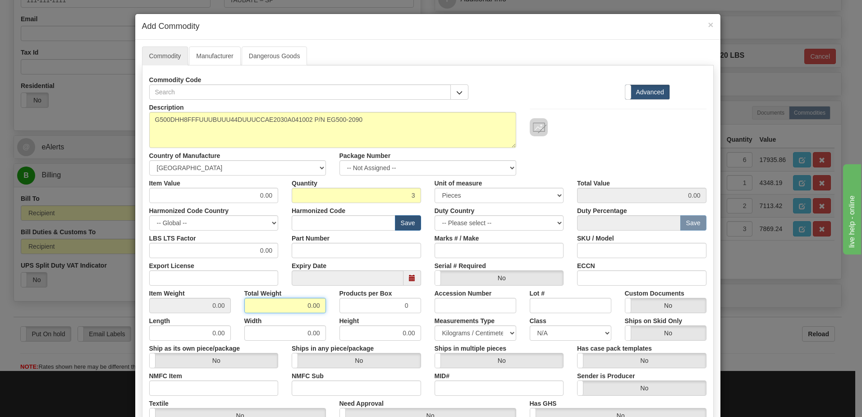
click at [347, 307] on div "Item Weight 0.00 Total Weight 0.00 Products per Box 0 Accession Number Lot # Cu…" at bounding box center [427, 299] width 571 height 28
type input "3"
type input "1.0000"
click at [354, 225] on input "text" at bounding box center [344, 222] width 104 height 15
type input "8517.62.00"
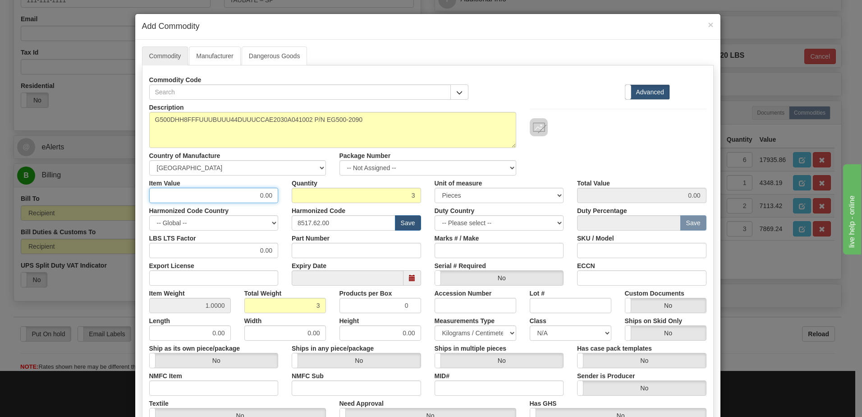
drag, startPoint x: 252, startPoint y: 192, endPoint x: 295, endPoint y: 180, distance: 45.0
click at [295, 180] on div "Item Value 0.00 Quantity 3 Unit of measure 3 Thousand Square Inches Adjustments…" at bounding box center [427, 189] width 571 height 28
click at [395, 195] on input "3" at bounding box center [356, 195] width 129 height 15
type input "2"
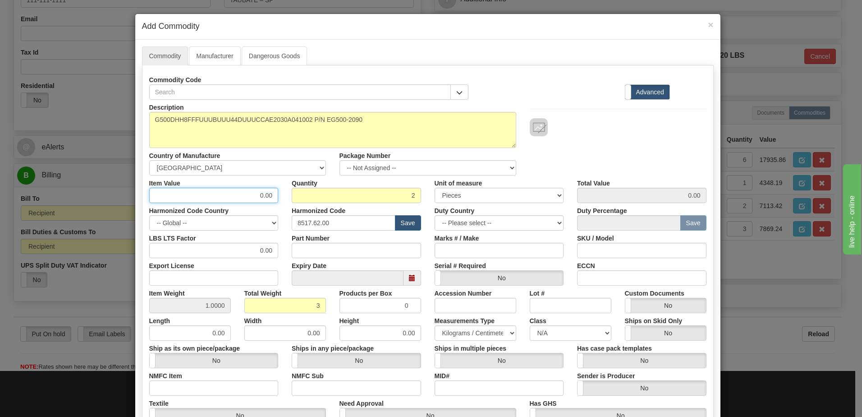
type input "2.00"
click at [225, 193] on input "0.00" at bounding box center [213, 195] width 129 height 15
drag, startPoint x: 239, startPoint y: 198, endPoint x: 280, endPoint y: 191, distance: 41.7
click at [280, 191] on div "Item Value 0.00" at bounding box center [213, 189] width 143 height 28
type input "10201.45"
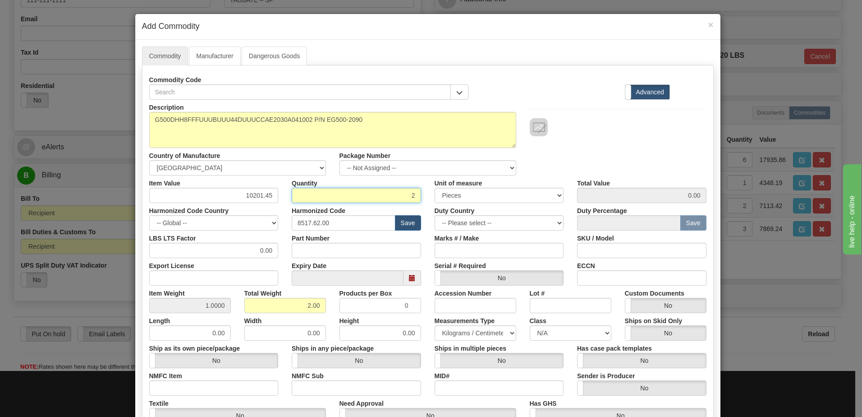
type input "20402.90"
click at [306, 198] on input "2" at bounding box center [356, 195] width 129 height 15
drag, startPoint x: 601, startPoint y: 197, endPoint x: 565, endPoint y: 211, distance: 38.3
click at [601, 197] on input "20402.90" at bounding box center [641, 195] width 129 height 15
click at [592, 146] on div "Description G500DHH8FFFUUUBUUU44DUUUCCAE2030A041002 P/N EG500-2090 Country of M…" at bounding box center [427, 138] width 571 height 76
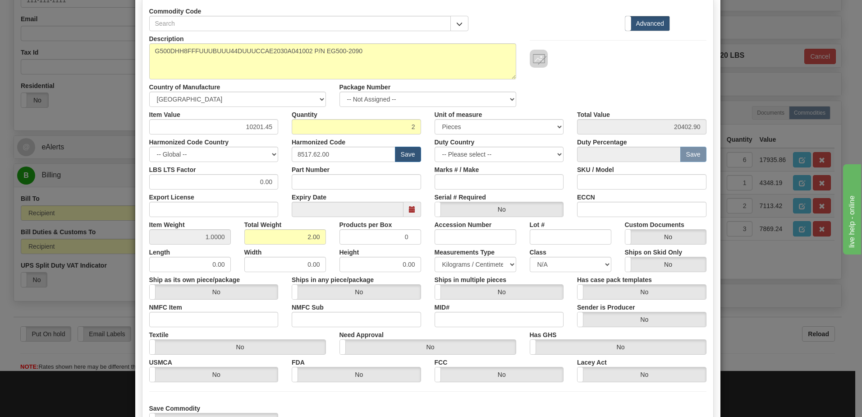
scroll to position [142, 0]
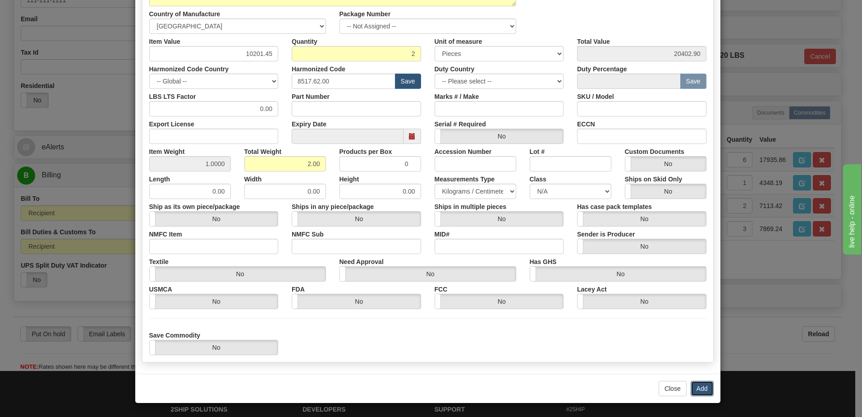
click at [699, 390] on button "Add" at bounding box center [702, 388] width 23 height 15
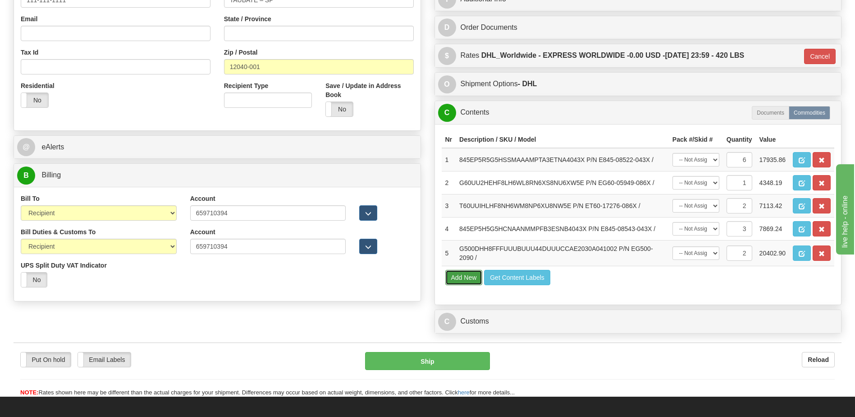
click at [464, 277] on button "Add New" at bounding box center [464, 277] width 37 height 15
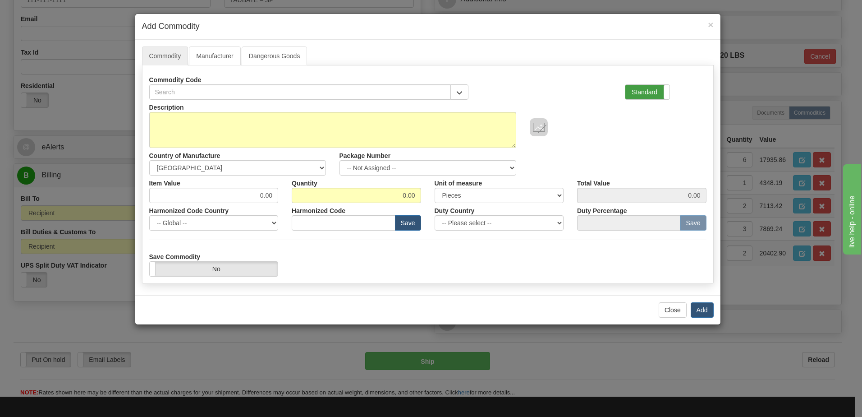
click at [635, 90] on label "Standard" at bounding box center [647, 92] width 44 height 14
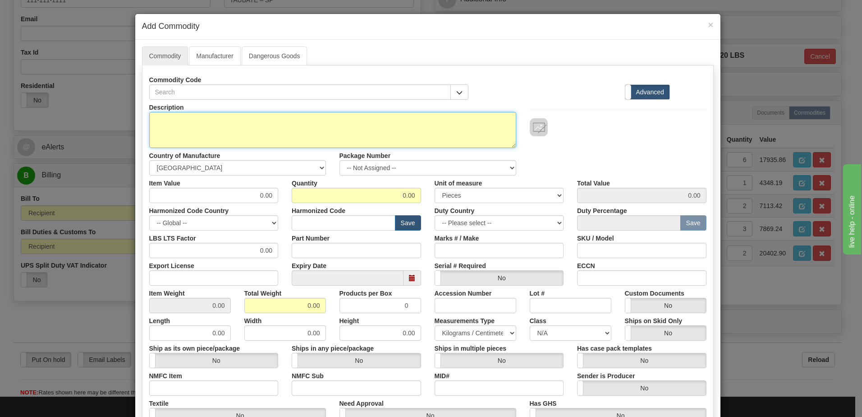
click at [168, 123] on textarea "Description" at bounding box center [332, 130] width 367 height 36
paste textarea "G500DHH8FFFUUUBUUU44DUUUCCAE2030A041002"
click at [326, 120] on textarea "G500DHH8FFFUUUBUUU44DUUUCCAE2030A041002" at bounding box center [332, 130] width 367 height 36
paste textarea "EG500-2090"
type textarea "G500DHH8FFFUUUBUUU44DUUUCCAE2030A041002 P/N EG500-2090"
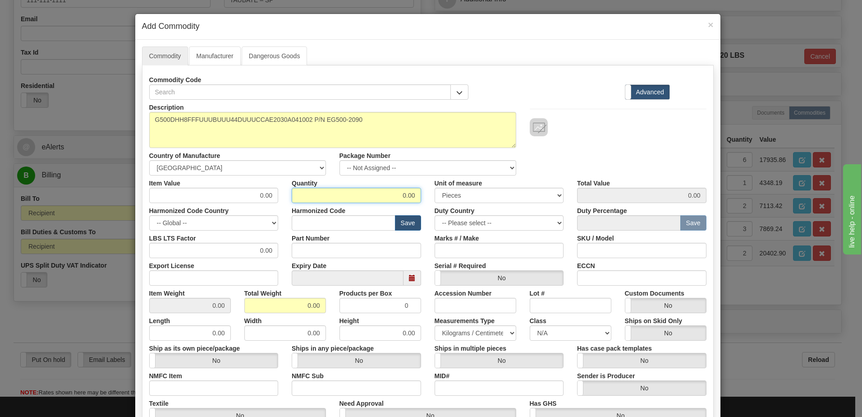
drag, startPoint x: 379, startPoint y: 198, endPoint x: 547, endPoint y: 185, distance: 168.2
click at [547, 185] on div "Item Value 0.00 Quantity 0.00 Unit of measure 3 Thousand Square Inches Adjustme…" at bounding box center [427, 189] width 571 height 28
type input "1"
drag, startPoint x: 247, startPoint y: 307, endPoint x: 254, endPoint y: 309, distance: 8.0
click at [247, 307] on input "0.00" at bounding box center [285, 305] width 82 height 15
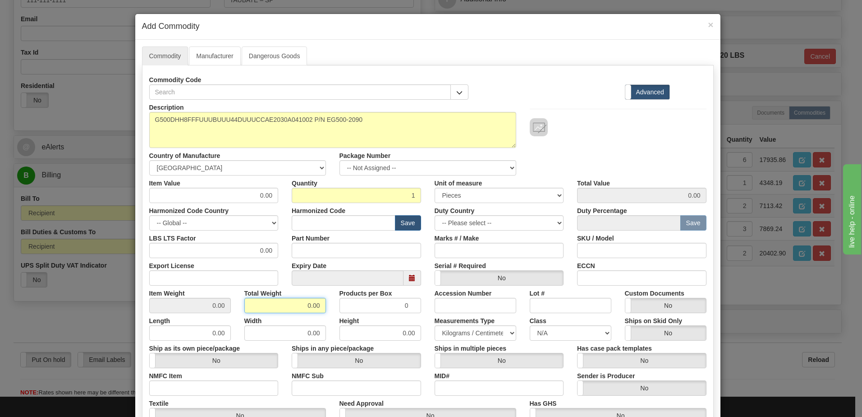
drag, startPoint x: 292, startPoint y: 307, endPoint x: 361, endPoint y: 302, distance: 69.6
click at [361, 302] on div "Item Weight 0.00 Total Weight 0.00 Products per Box 0 Accession Number Lot # Cu…" at bounding box center [427, 299] width 571 height 28
type input "1"
type input "1.0000"
click at [324, 219] on input "text" at bounding box center [344, 222] width 104 height 15
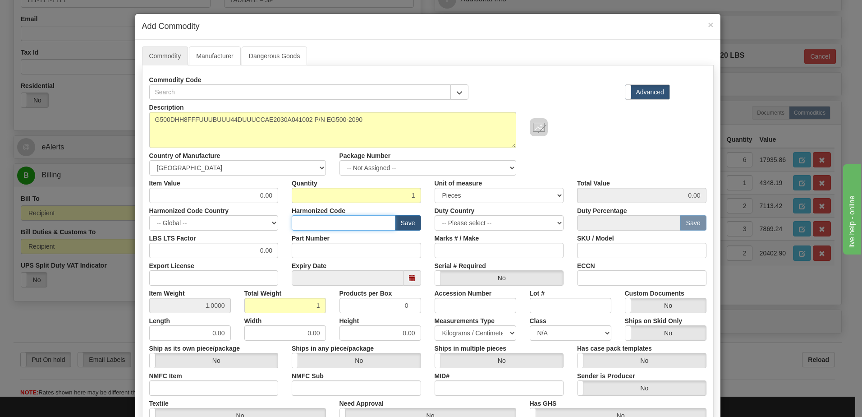
type input "8517.62.00"
drag, startPoint x: 248, startPoint y: 198, endPoint x: 282, endPoint y: 190, distance: 35.7
click at [282, 190] on div "Item Value 0.00 Quantity 1 Unit of measure 3 Thousand Square Inches Adjustments…" at bounding box center [427, 189] width 571 height 28
type input "10023.20"
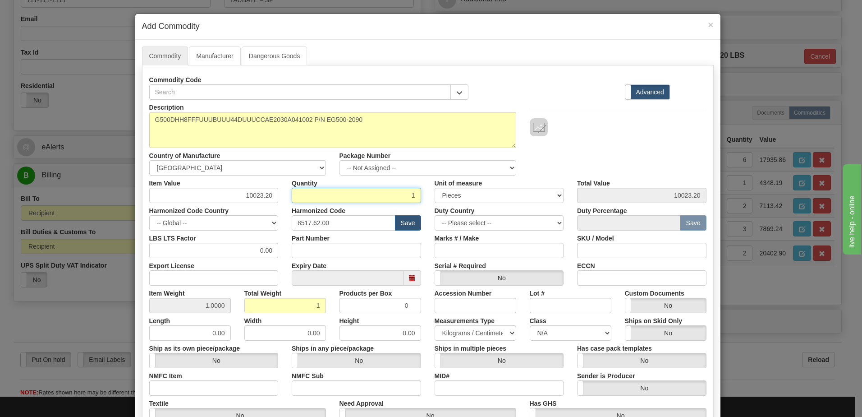
click at [298, 197] on input "1" at bounding box center [356, 195] width 129 height 15
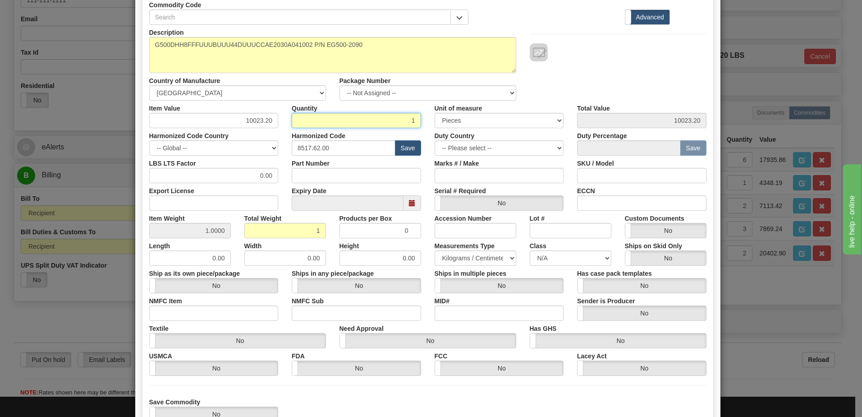
scroll to position [142, 0]
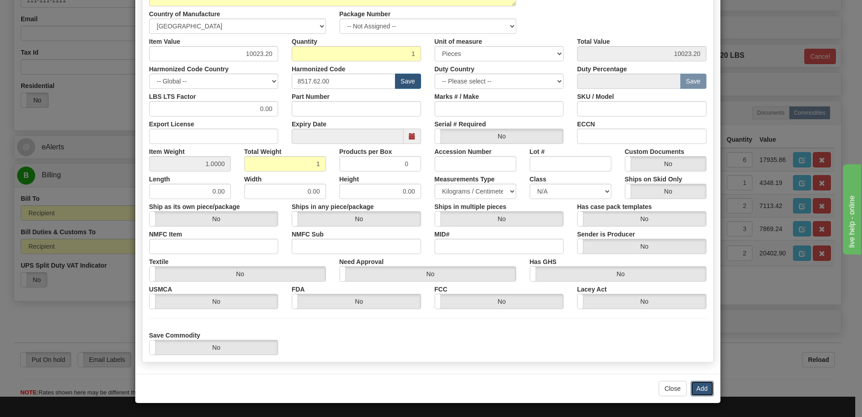
click at [700, 390] on button "Add" at bounding box center [702, 388] width 23 height 15
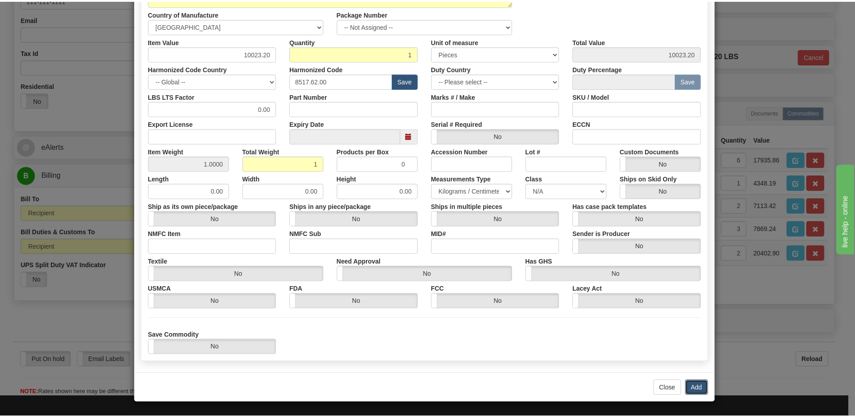
scroll to position [0, 0]
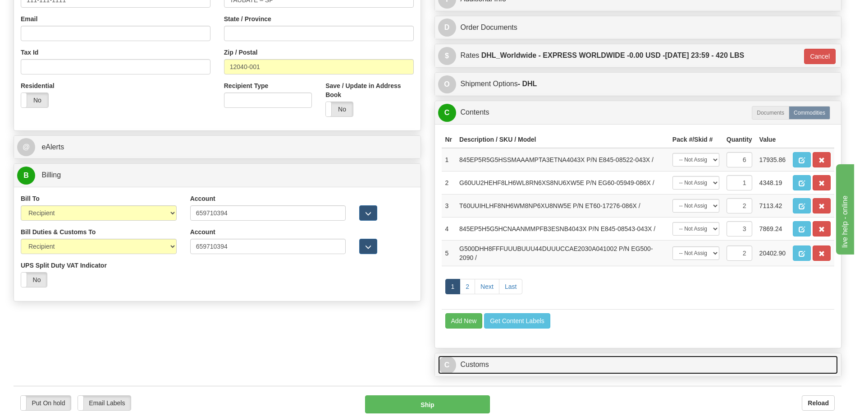
drag, startPoint x: 498, startPoint y: 362, endPoint x: 504, endPoint y: 298, distance: 64.3
click at [498, 362] on link "C Customs" at bounding box center [638, 364] width 400 height 18
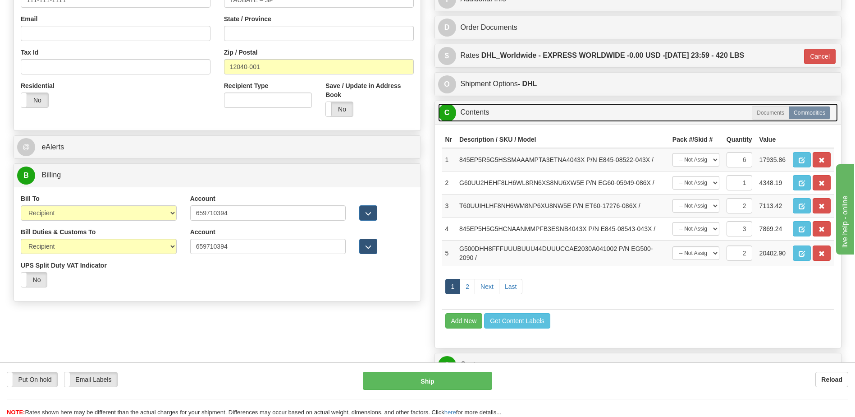
click at [495, 110] on link "C Contents" at bounding box center [638, 112] width 400 height 18
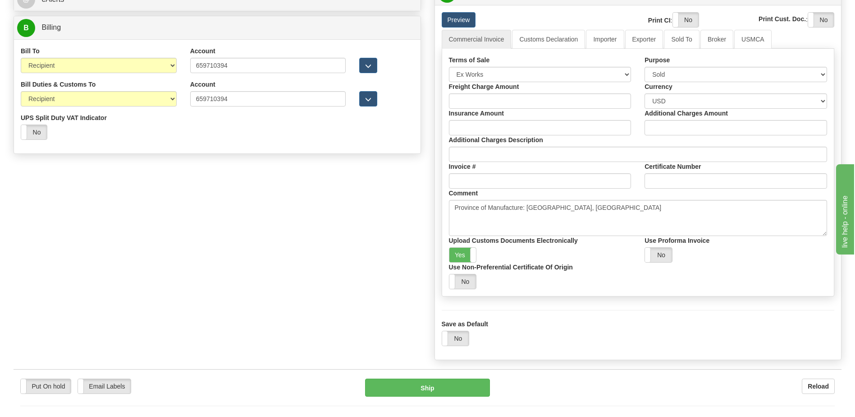
scroll to position [316, 0]
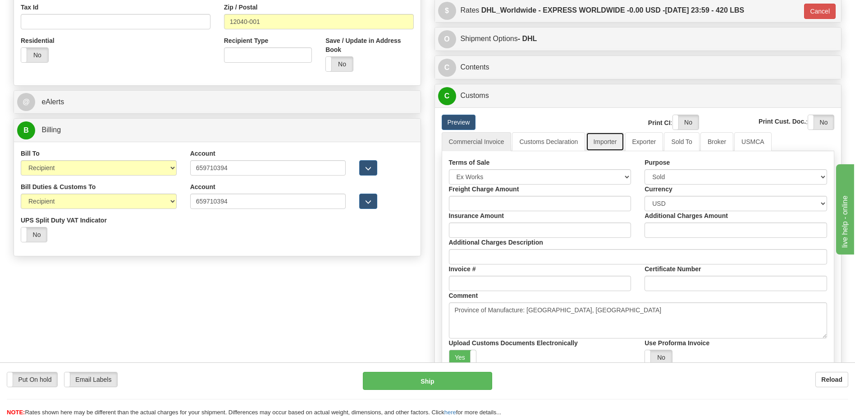
click at [597, 141] on link "Importer" at bounding box center [605, 141] width 38 height 19
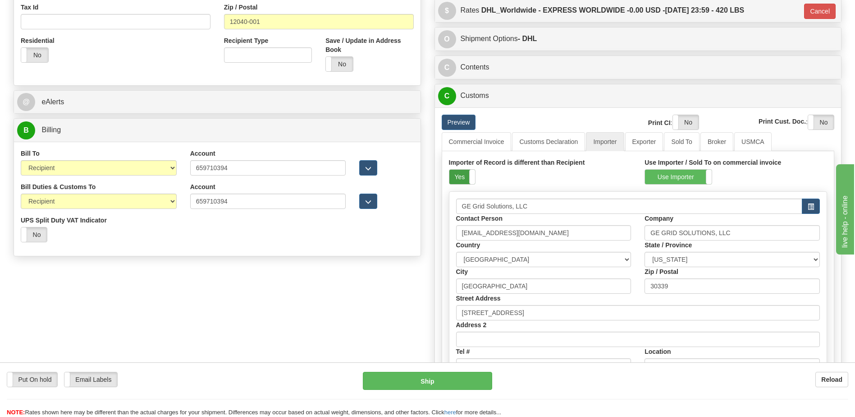
click at [460, 178] on label "Yes" at bounding box center [463, 177] width 26 height 14
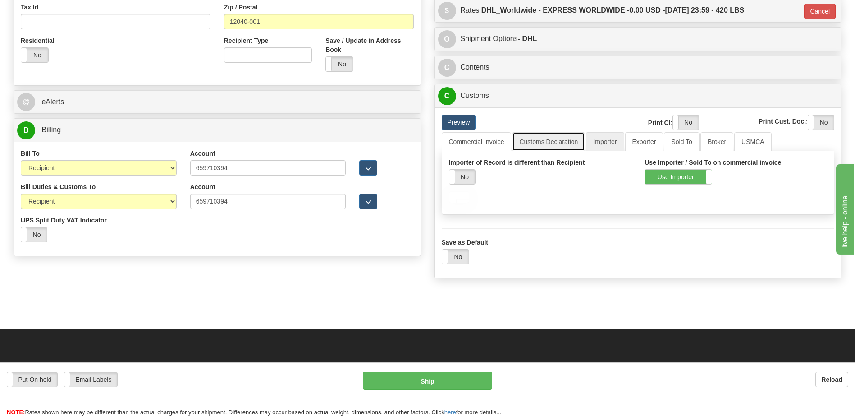
click at [552, 136] on link "Customs Declaration" at bounding box center [548, 141] width 73 height 19
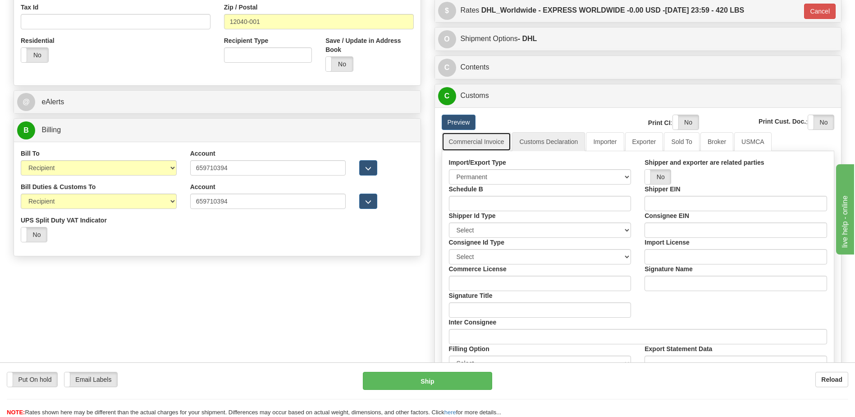
click at [484, 143] on link "Commercial Invoice" at bounding box center [477, 141] width 70 height 19
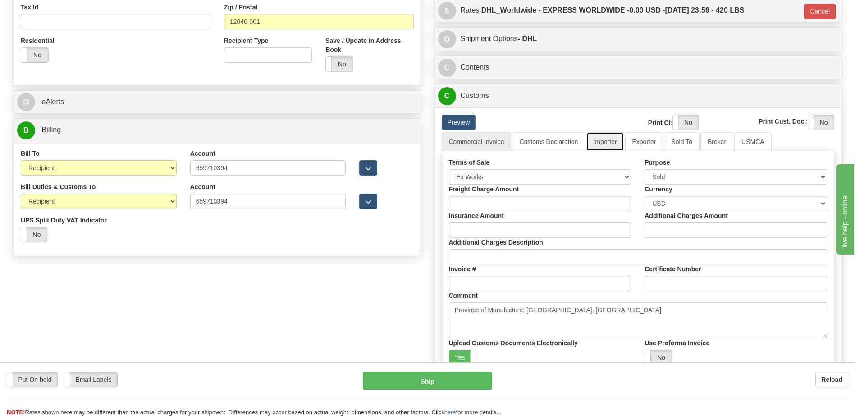
click at [600, 141] on link "Importer" at bounding box center [605, 141] width 38 height 19
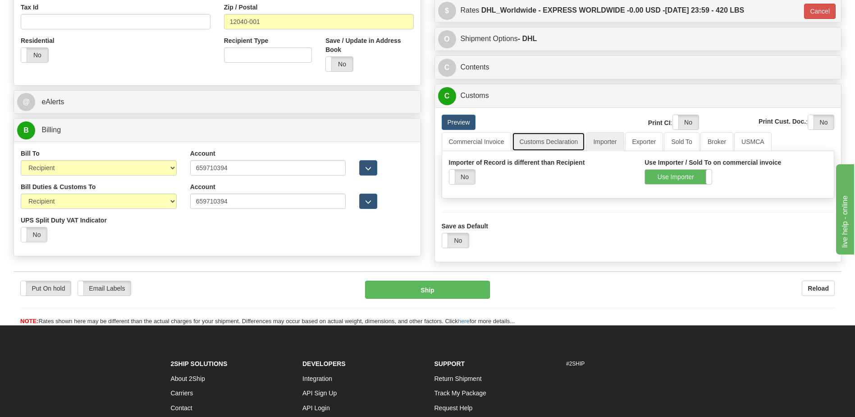
click at [534, 139] on link "Customs Declaration" at bounding box center [548, 141] width 73 height 19
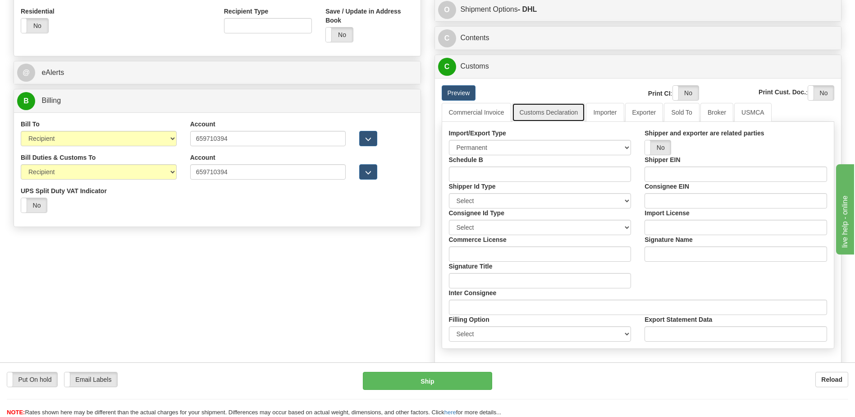
scroll to position [361, 0]
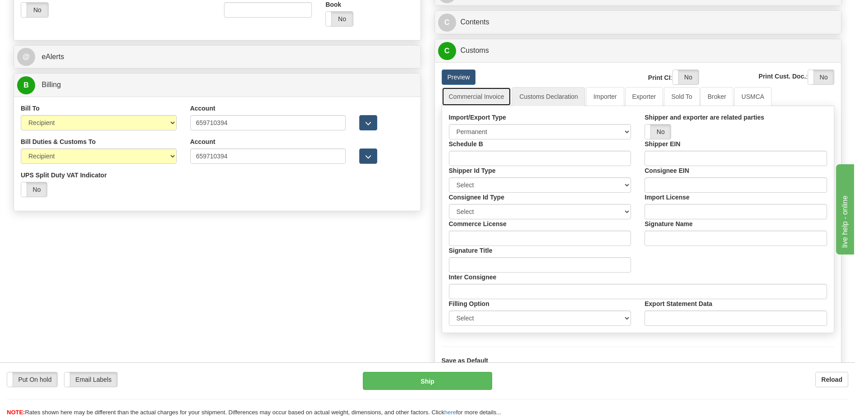
click at [464, 95] on link "Commercial Invoice" at bounding box center [477, 96] width 70 height 19
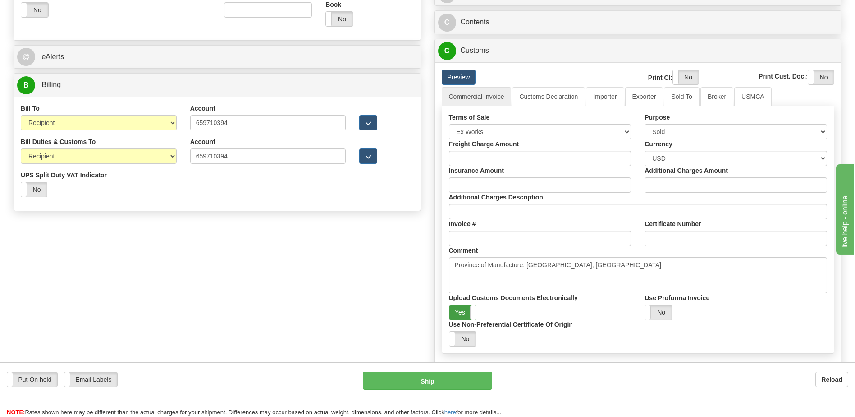
click at [463, 312] on label "Yes" at bounding box center [463, 312] width 27 height 14
click at [685, 81] on label "Yes" at bounding box center [686, 77] width 26 height 14
click at [822, 73] on label "Yes" at bounding box center [822, 77] width 26 height 14
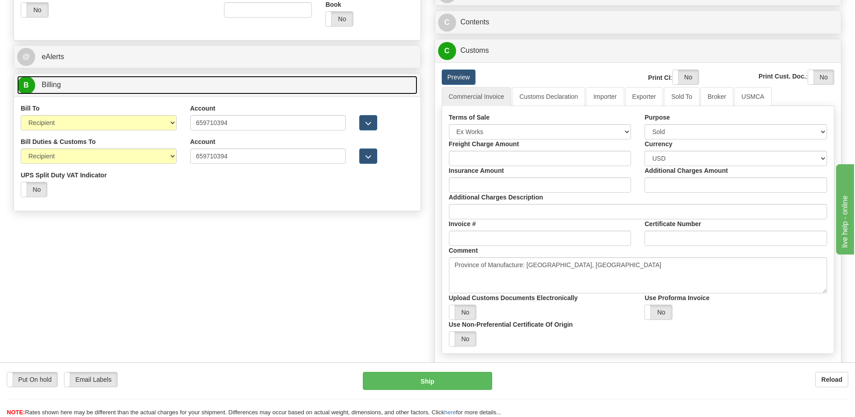
click at [102, 89] on link "B Billing" at bounding box center [217, 85] width 400 height 18
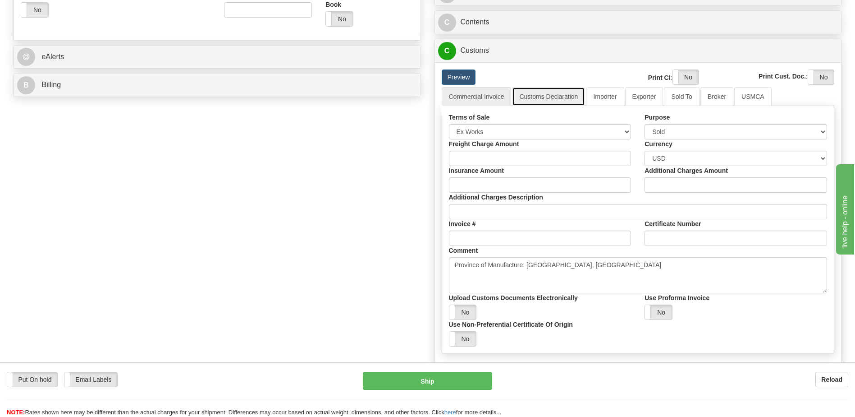
click at [531, 89] on link "Customs Declaration" at bounding box center [548, 96] width 73 height 19
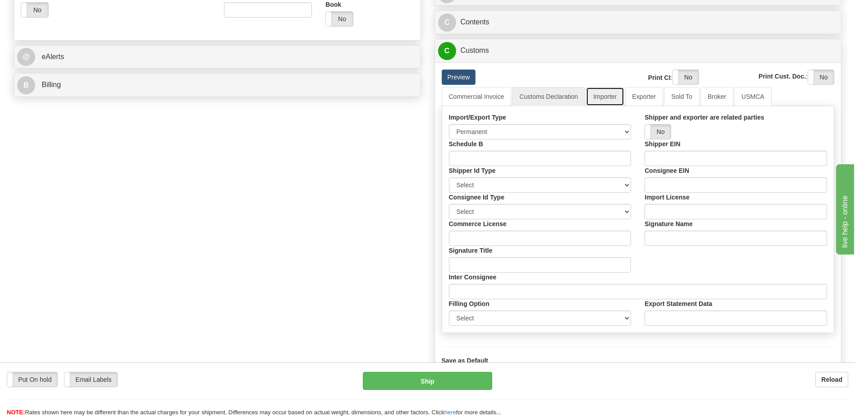
click at [609, 98] on link "Importer" at bounding box center [605, 96] width 38 height 19
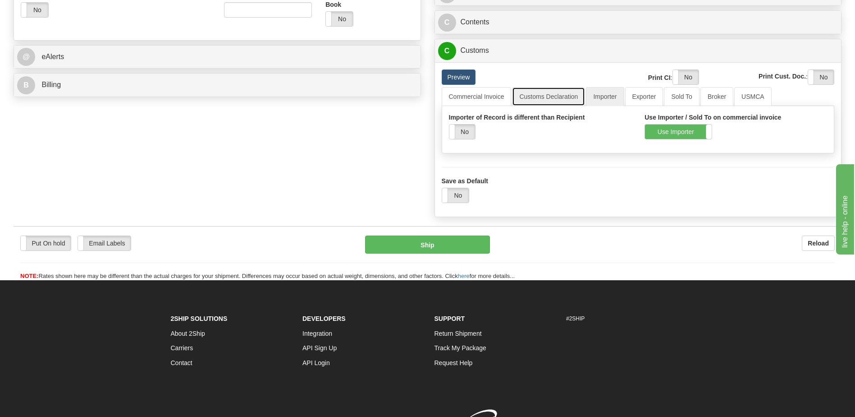
click at [556, 95] on link "Customs Declaration" at bounding box center [548, 96] width 73 height 19
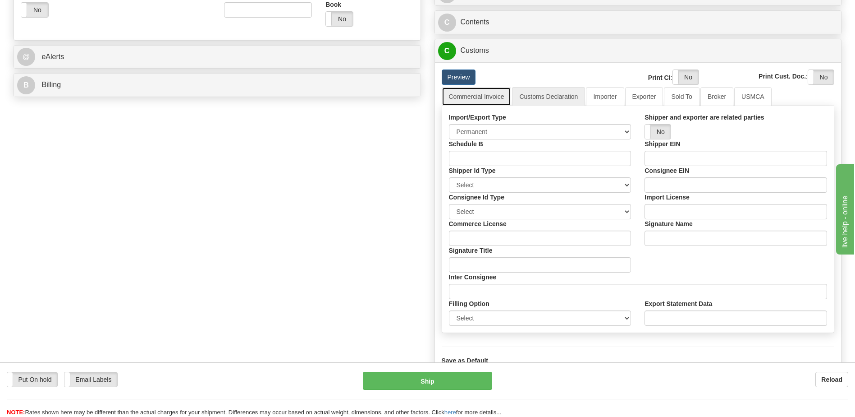
click at [483, 96] on link "Commercial Invoice" at bounding box center [477, 96] width 70 height 19
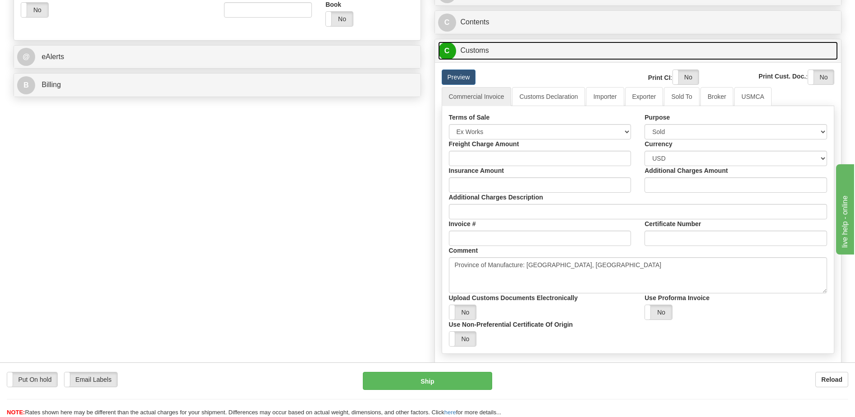
click at [482, 47] on link "C Customs" at bounding box center [638, 50] width 400 height 18
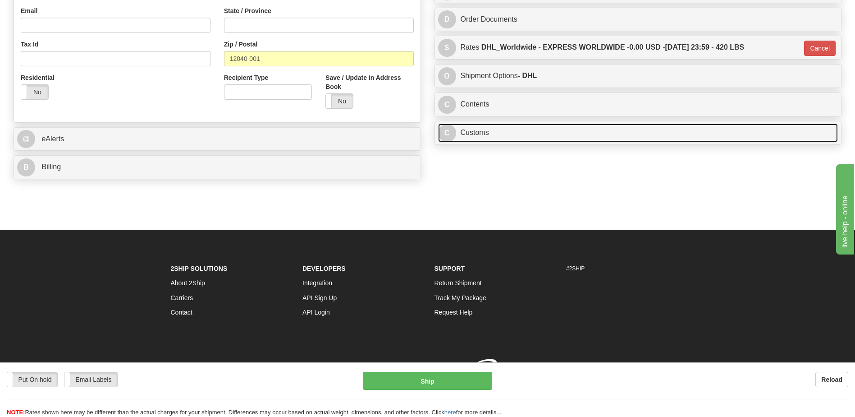
scroll to position [292, 0]
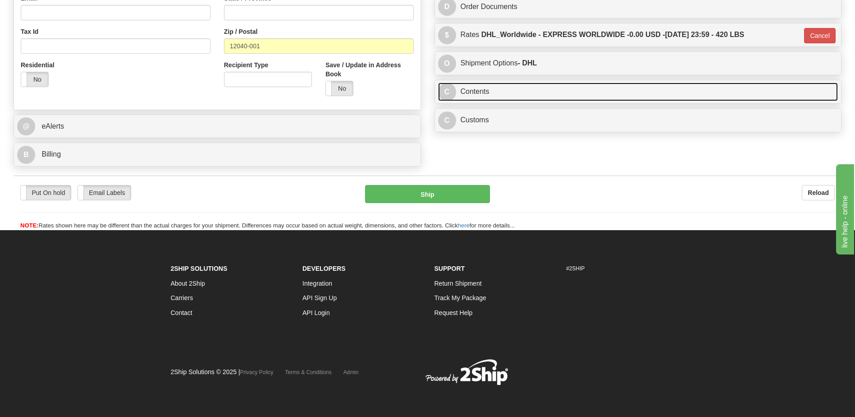
click at [483, 88] on link "C Contents" at bounding box center [638, 92] width 400 height 18
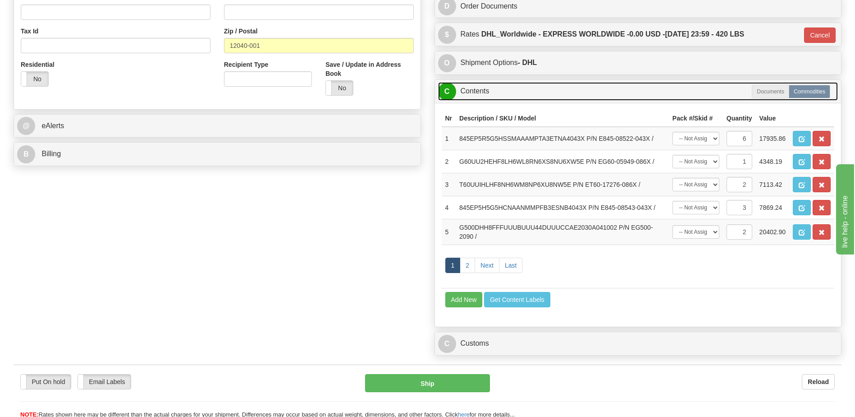
click at [483, 88] on link "C Contents" at bounding box center [638, 91] width 400 height 18
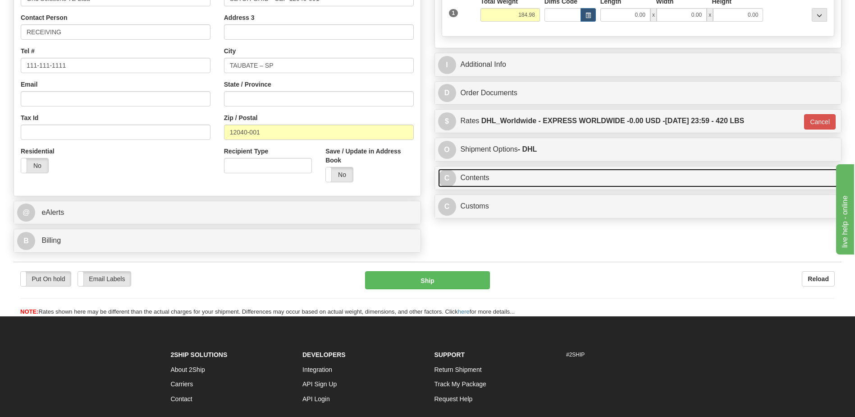
scroll to position [188, 0]
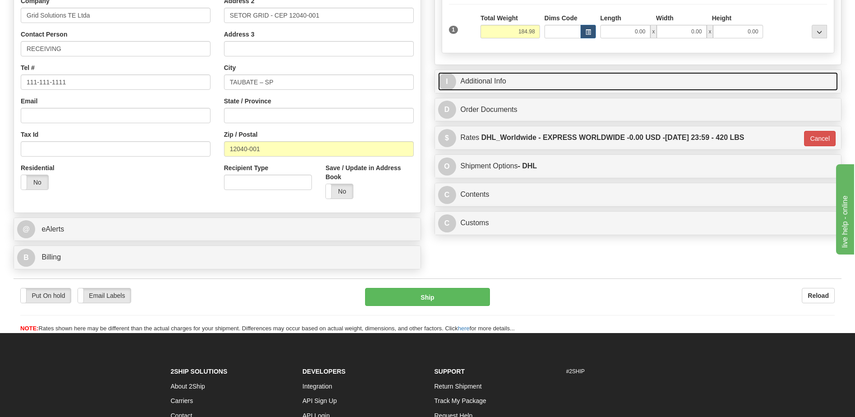
click at [482, 87] on link "I Additional Info" at bounding box center [638, 81] width 400 height 18
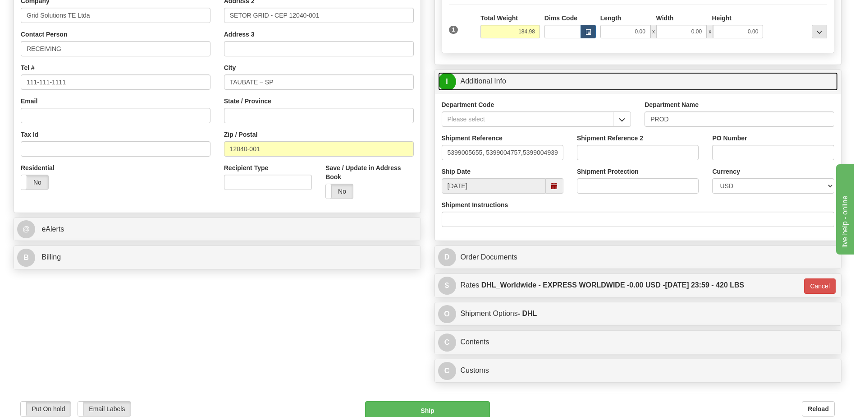
click at [482, 87] on link "I Additional Info" at bounding box center [638, 81] width 400 height 18
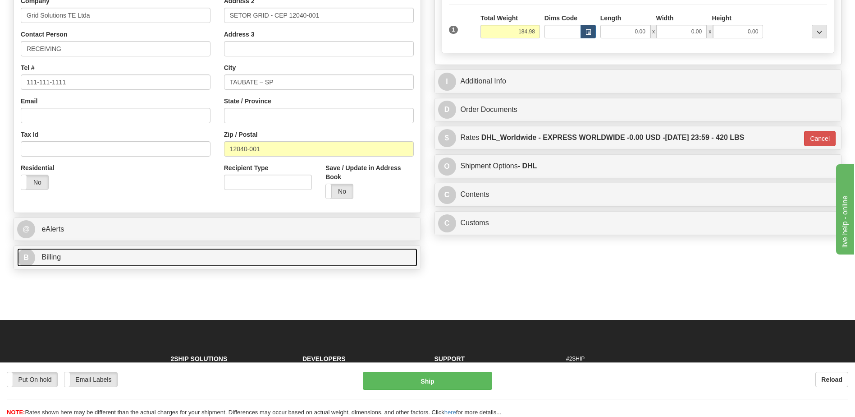
click at [114, 265] on link "B Billing" at bounding box center [217, 257] width 400 height 18
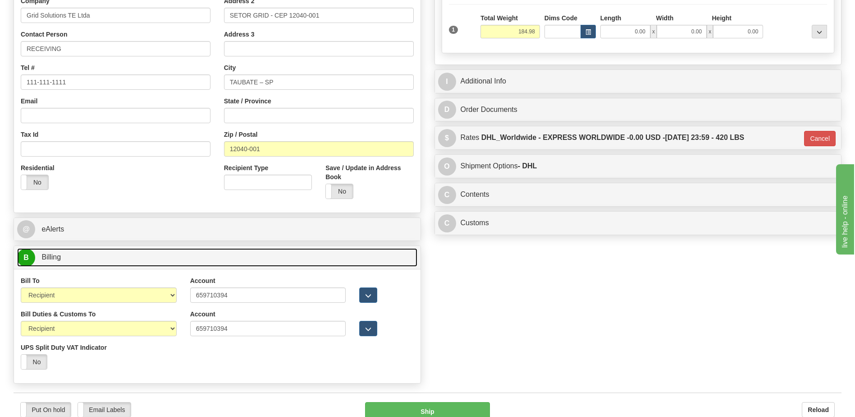
click at [114, 265] on link "B Billing" at bounding box center [217, 257] width 400 height 18
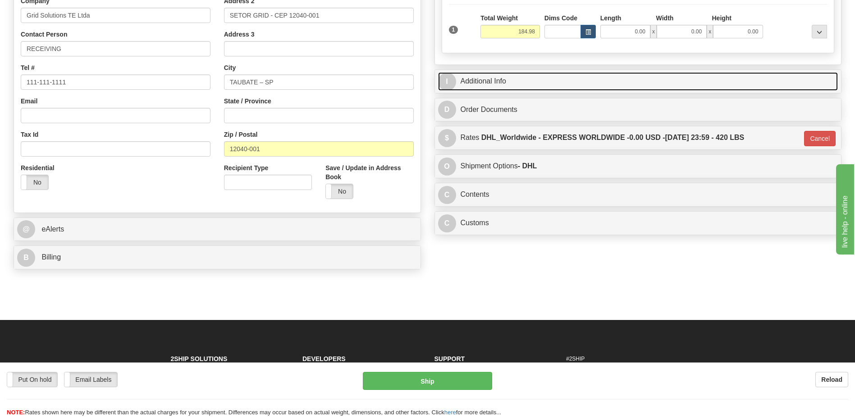
click at [497, 82] on link "I Additional Info" at bounding box center [638, 81] width 400 height 18
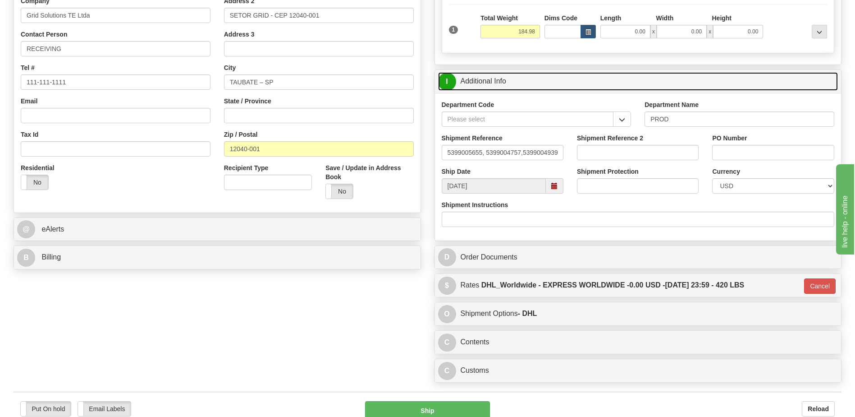
click at [500, 82] on link "I Additional Info" at bounding box center [638, 81] width 400 height 18
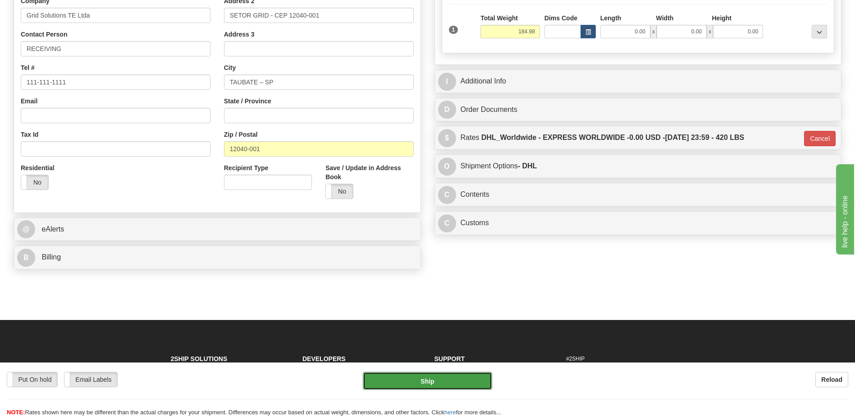
click at [464, 385] on button "Ship" at bounding box center [427, 381] width 129 height 18
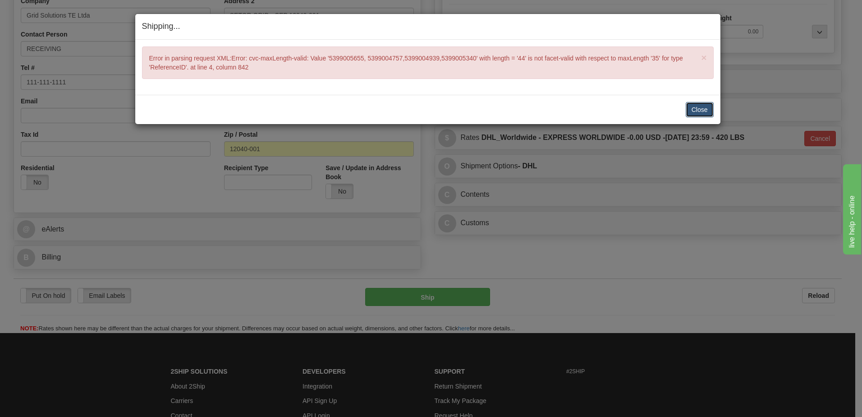
click at [708, 112] on button "Close" at bounding box center [700, 109] width 28 height 15
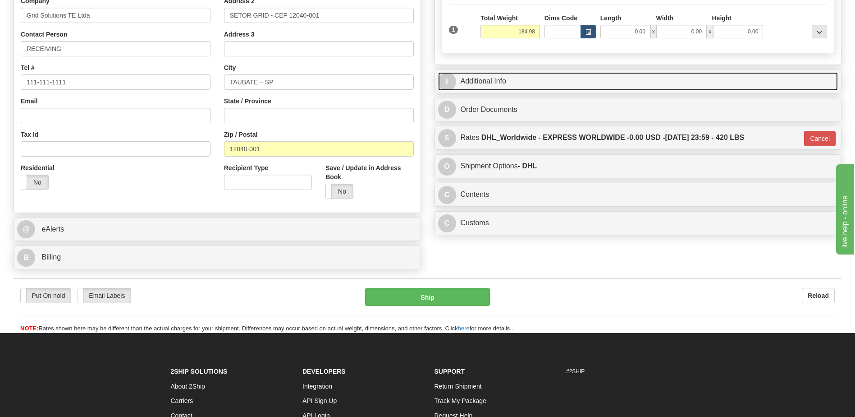
click at [505, 86] on link "I Additional Info" at bounding box center [638, 81] width 400 height 18
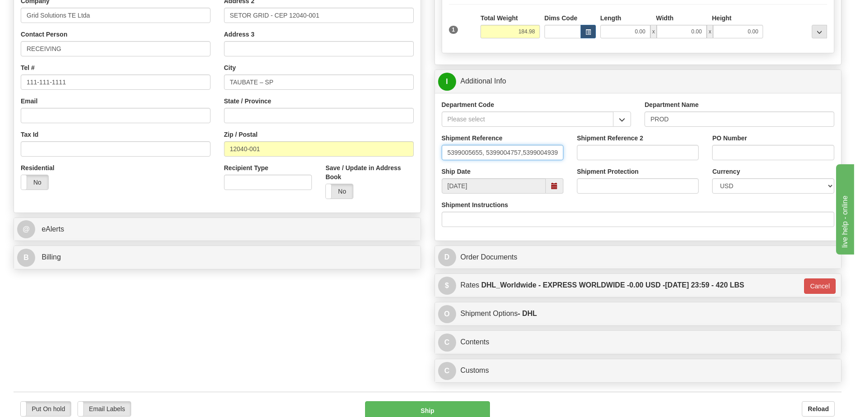
scroll to position [0, 37]
drag, startPoint x: 486, startPoint y: 154, endPoint x: 583, endPoint y: 158, distance: 97.5
click at [583, 158] on div "Shipment Reference 5399005655, 5399004757,5399004939,5399005340 Shipment Refere…" at bounding box center [638, 149] width 407 height 33
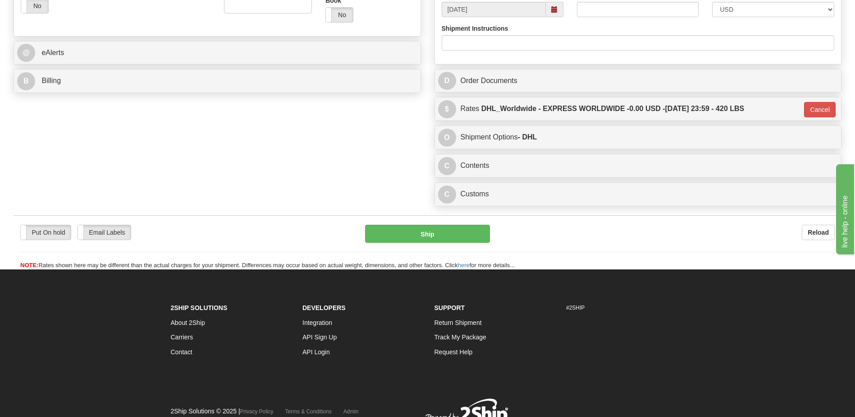
scroll to position [369, 0]
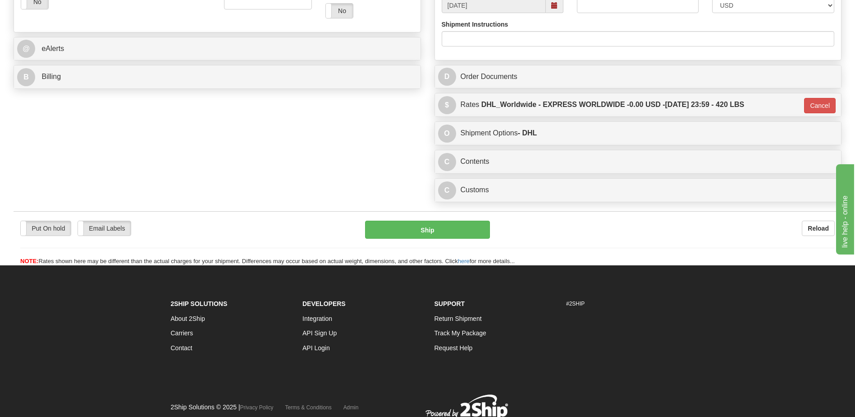
type input "5399005655,"
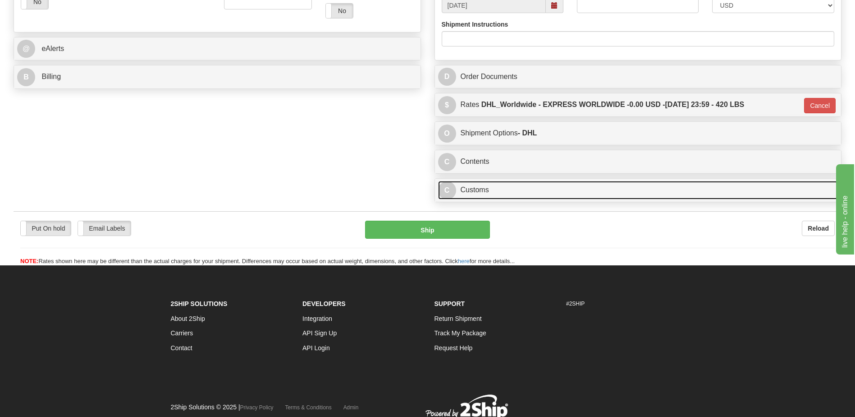
click at [510, 192] on link "C Customs" at bounding box center [638, 190] width 400 height 18
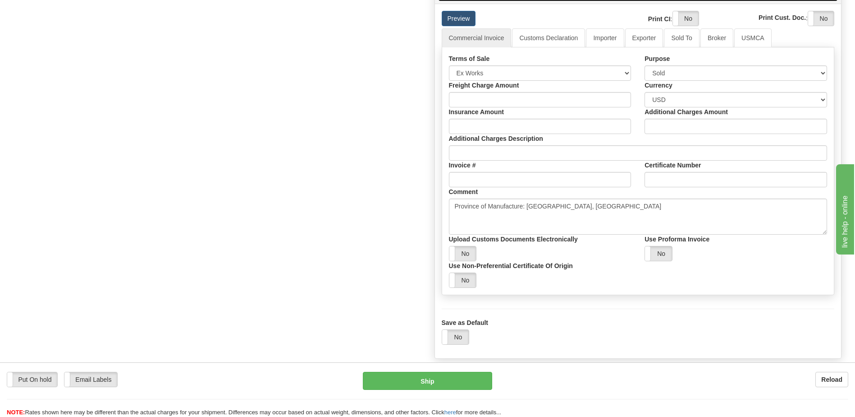
scroll to position [594, 0]
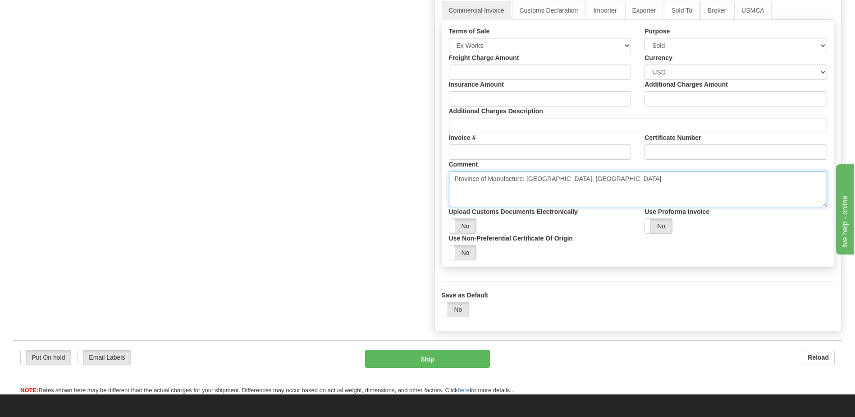
click at [576, 181] on textarea "Province of Manufacture: [GEOGRAPHIC_DATA], [GEOGRAPHIC_DATA]" at bounding box center [638, 189] width 379 height 36
paste textarea "5399004757,5399004939,5399005340"
click at [492, 188] on textarea "Province of Manufacture: [GEOGRAPHIC_DATA], [GEOGRAPHIC_DATA]" at bounding box center [638, 189] width 379 height 36
click at [492, 198] on textarea "Province of Manufacture: [GEOGRAPHIC_DATA], [GEOGRAPHIC_DATA]" at bounding box center [638, 189] width 379 height 36
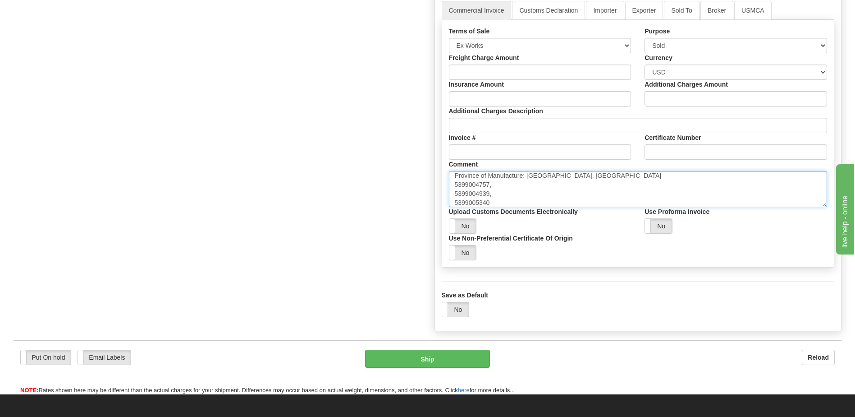
click at [456, 184] on textarea "Province of Manufacture: [GEOGRAPHIC_DATA], [GEOGRAPHIC_DATA]" at bounding box center [638, 189] width 379 height 36
click at [506, 185] on textarea "Province of Manufacture: [GEOGRAPHIC_DATA], [GEOGRAPHIC_DATA]" at bounding box center [638, 189] width 379 height 36
click at [453, 195] on textarea "Province of Manufacture: [GEOGRAPHIC_DATA], [GEOGRAPHIC_DATA]" at bounding box center [638, 189] width 379 height 36
click at [505, 195] on textarea "Province of Manufacture: [GEOGRAPHIC_DATA], [GEOGRAPHIC_DATA]" at bounding box center [638, 189] width 379 height 36
click at [452, 203] on textarea "Province of Manufacture: [GEOGRAPHIC_DATA], [GEOGRAPHIC_DATA]" at bounding box center [638, 189] width 379 height 36
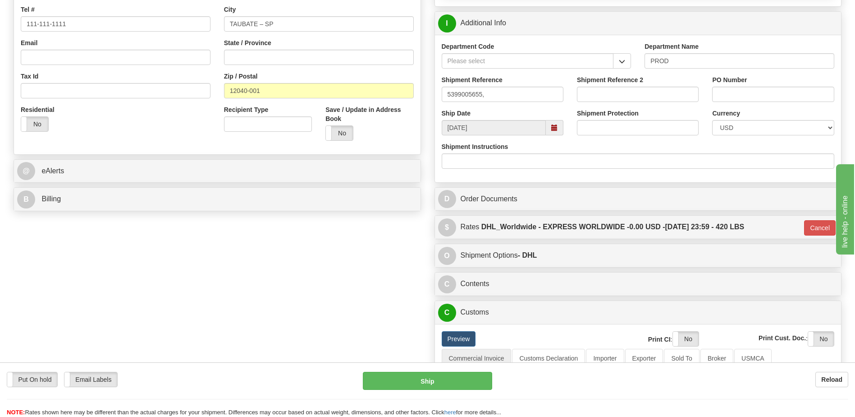
scroll to position [234, 0]
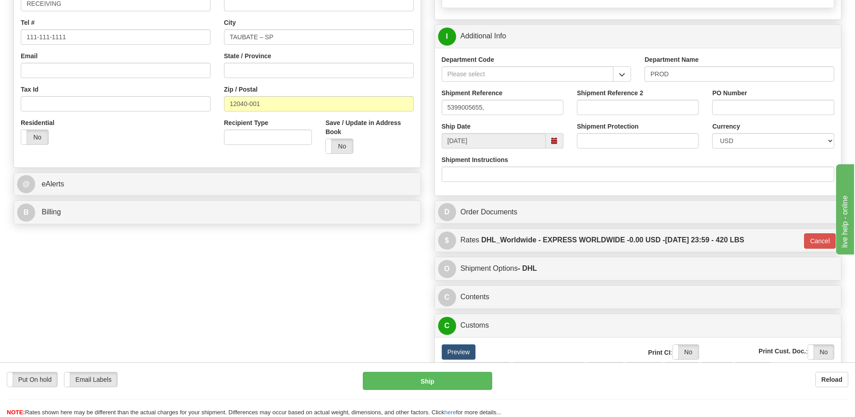
type textarea "Province of Manufacture: [GEOGRAPHIC_DATA], [GEOGRAPHIC_DATA] SO# 5399004757 SO…"
click at [495, 111] on input "5399005655," at bounding box center [503, 107] width 122 height 15
click at [460, 108] on input "5399005655" at bounding box center [503, 107] width 122 height 15
type input "5399005655"
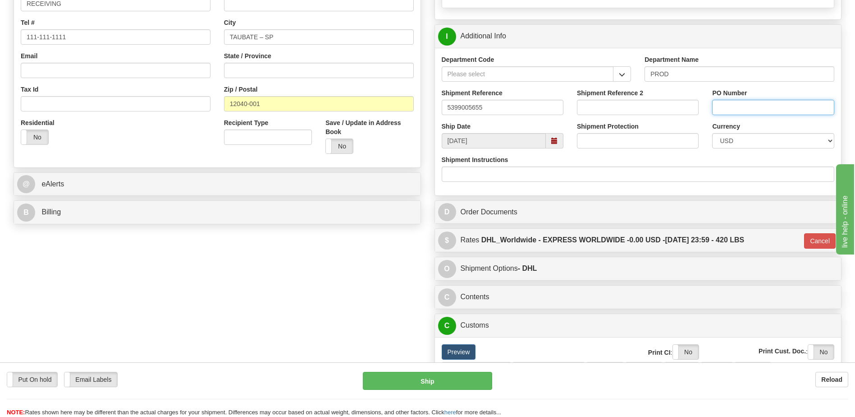
click at [726, 102] on input "PO Number" at bounding box center [773, 107] width 122 height 15
click at [748, 110] on input "450139" at bounding box center [773, 107] width 122 height 15
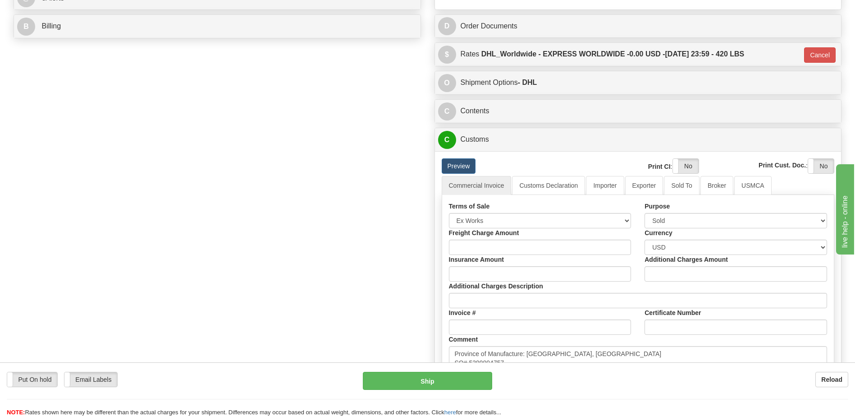
scroll to position [549, 0]
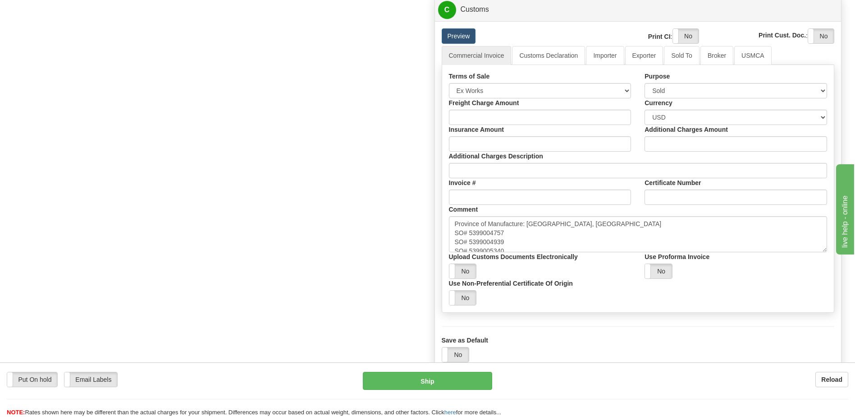
type input "4501391898"
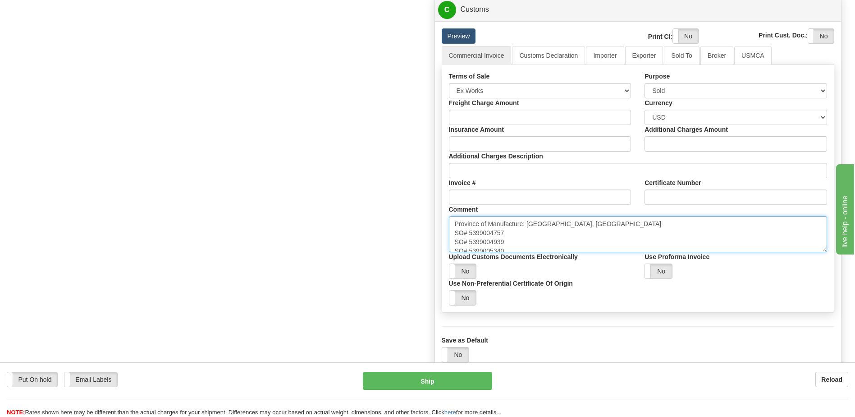
click at [493, 234] on textarea "Province of Manufacture: [GEOGRAPHIC_DATA], [GEOGRAPHIC_DATA]" at bounding box center [638, 234] width 379 height 36
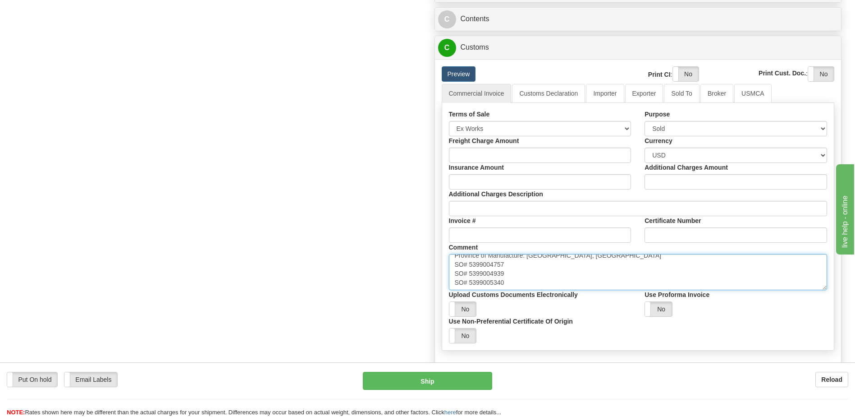
scroll to position [639, 0]
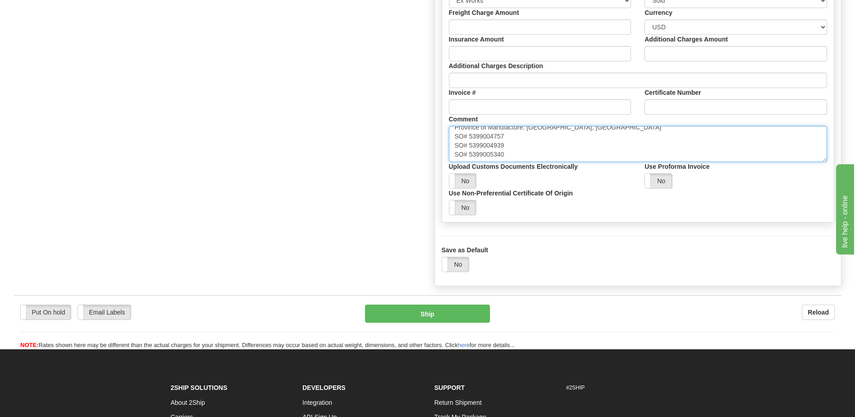
click at [509, 136] on textarea "Province of Manufacture: [GEOGRAPHIC_DATA], [GEOGRAPHIC_DATA]" at bounding box center [638, 144] width 379 height 36
drag, startPoint x: 542, startPoint y: 138, endPoint x: 589, endPoint y: 179, distance: 62.0
click at [542, 138] on textarea "Province of Manufacture: [GEOGRAPHIC_DATA], [GEOGRAPHIC_DATA]" at bounding box center [638, 144] width 379 height 36
drag, startPoint x: 538, startPoint y: 138, endPoint x: 538, endPoint y: 142, distance: 5.0
click at [538, 138] on textarea "Province of Manufacture: [GEOGRAPHIC_DATA], [GEOGRAPHIC_DATA]" at bounding box center [638, 144] width 379 height 36
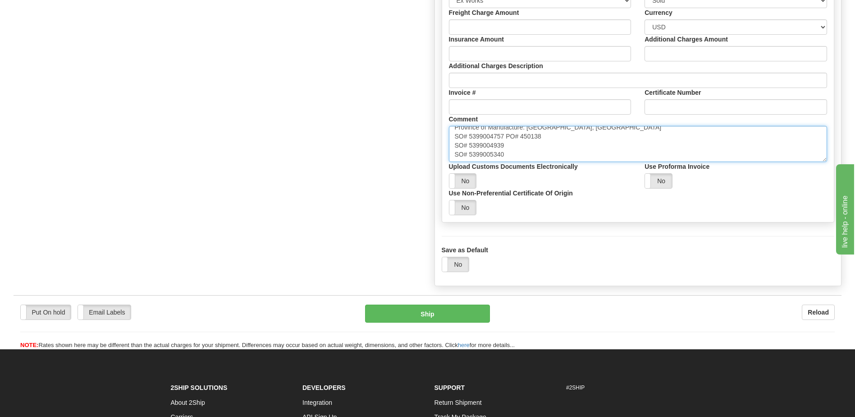
click at [549, 137] on textarea "Province of Manufacture: [GEOGRAPHIC_DATA], [GEOGRAPHIC_DATA]" at bounding box center [638, 144] width 379 height 36
click at [548, 136] on textarea "Province of Manufacture: [GEOGRAPHIC_DATA], [GEOGRAPHIC_DATA]" at bounding box center [638, 144] width 379 height 36
click at [492, 147] on textarea "Province of Manufacture: [GEOGRAPHIC_DATA], [GEOGRAPHIC_DATA]" at bounding box center [638, 144] width 379 height 36
click at [508, 147] on textarea "Province of Manufacture: [GEOGRAPHIC_DATA], [GEOGRAPHIC_DATA]" at bounding box center [638, 144] width 379 height 36
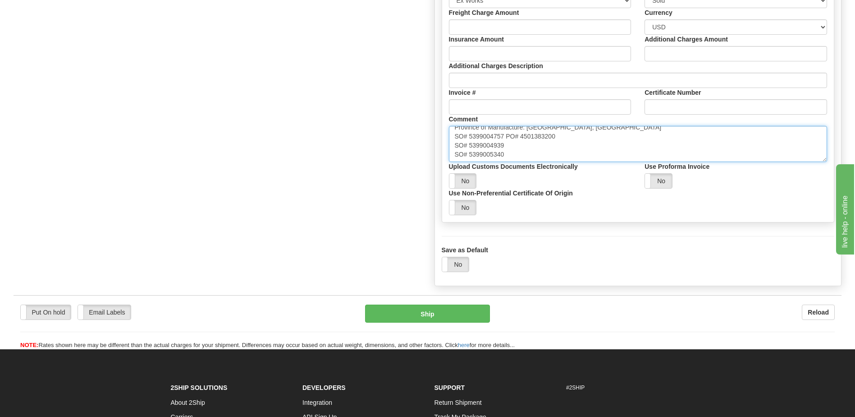
drag, startPoint x: 562, startPoint y: 137, endPoint x: 507, endPoint y: 139, distance: 55.5
click at [507, 139] on textarea "Province of Manufacture: [GEOGRAPHIC_DATA], [GEOGRAPHIC_DATA]" at bounding box center [638, 144] width 379 height 36
click at [504, 144] on textarea "Province of Manufacture: [GEOGRAPHIC_DATA], [GEOGRAPHIC_DATA]" at bounding box center [638, 144] width 379 height 36
paste textarea "PO# 4501383200"
click at [492, 156] on textarea "Province of Manufacture: [GEOGRAPHIC_DATA], [GEOGRAPHIC_DATA]" at bounding box center [638, 144] width 379 height 36
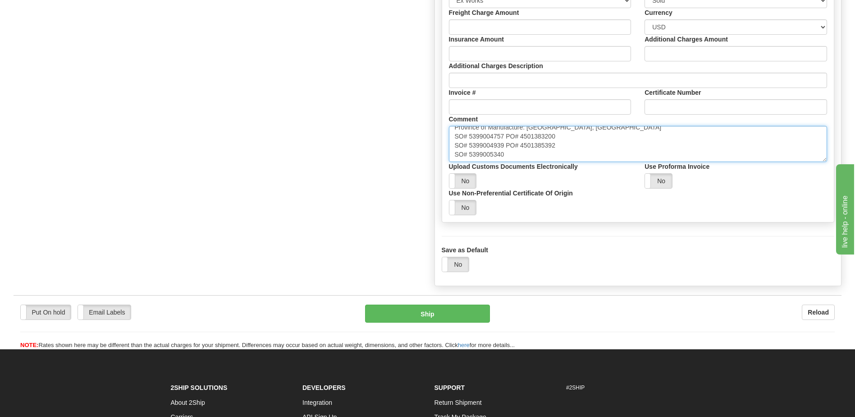
click at [492, 156] on textarea "Province of Manufacture: [GEOGRAPHIC_DATA], [GEOGRAPHIC_DATA]" at bounding box center [638, 144] width 379 height 36
click at [508, 160] on textarea "Province of Manufacture: [GEOGRAPHIC_DATA], [GEOGRAPHIC_DATA]" at bounding box center [638, 144] width 379 height 36
drag, startPoint x: 557, startPoint y: 146, endPoint x: 507, endPoint y: 147, distance: 50.5
click at [507, 147] on textarea "Province of Manufacture: [GEOGRAPHIC_DATA], [GEOGRAPHIC_DATA]" at bounding box center [638, 144] width 379 height 36
click at [505, 155] on textarea "Province of Manufacture: [GEOGRAPHIC_DATA], [GEOGRAPHIC_DATA]" at bounding box center [638, 144] width 379 height 36
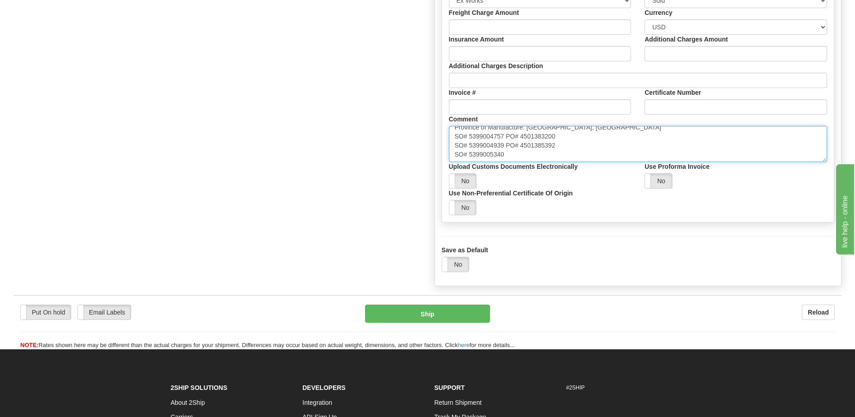
paste textarea "PO# 4501385392"
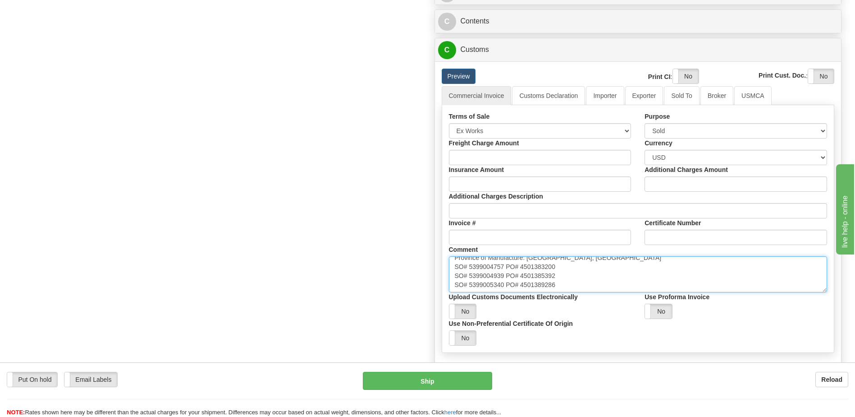
scroll to position [504, 0]
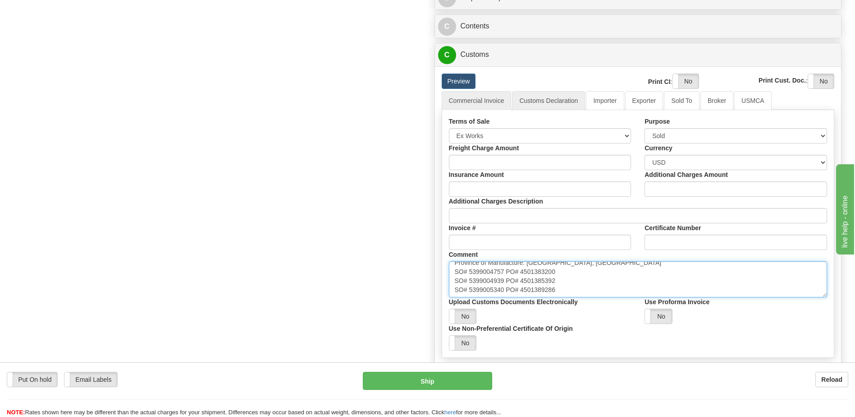
type textarea "Province of Manufacture: [GEOGRAPHIC_DATA], [GEOGRAPHIC_DATA] SO# 5399004757 PO…"
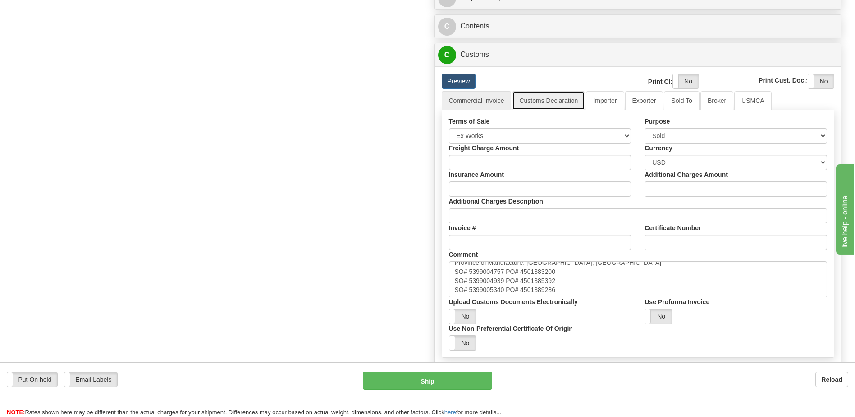
click at [553, 100] on link "Customs Declaration" at bounding box center [548, 100] width 73 height 19
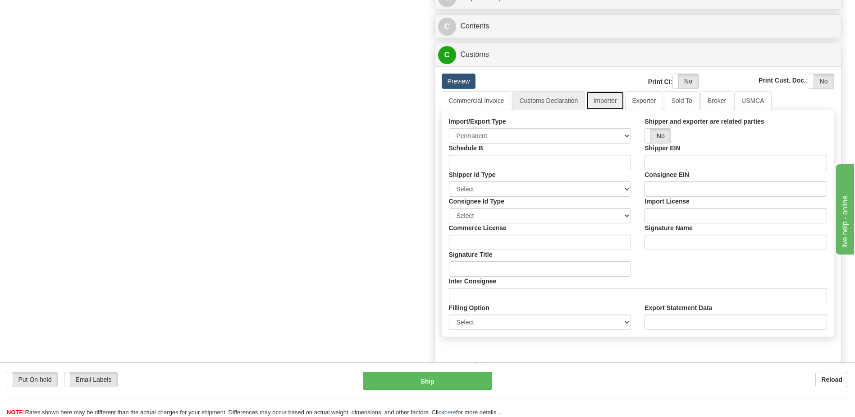
click at [606, 101] on link "Importer" at bounding box center [605, 100] width 38 height 19
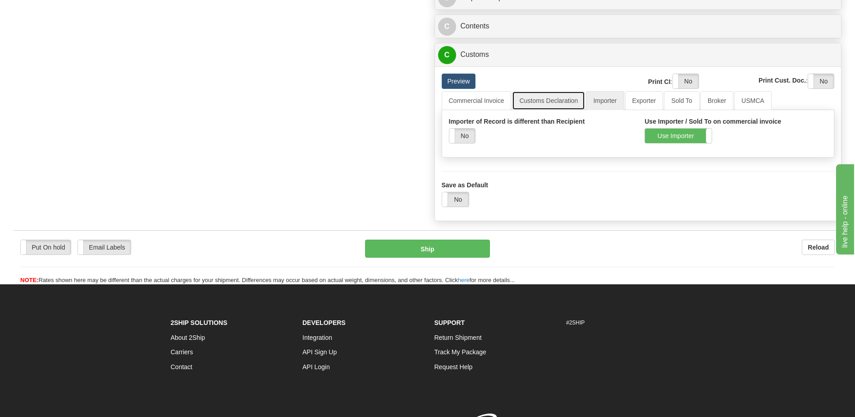
click at [550, 106] on link "Customs Declaration" at bounding box center [548, 100] width 73 height 19
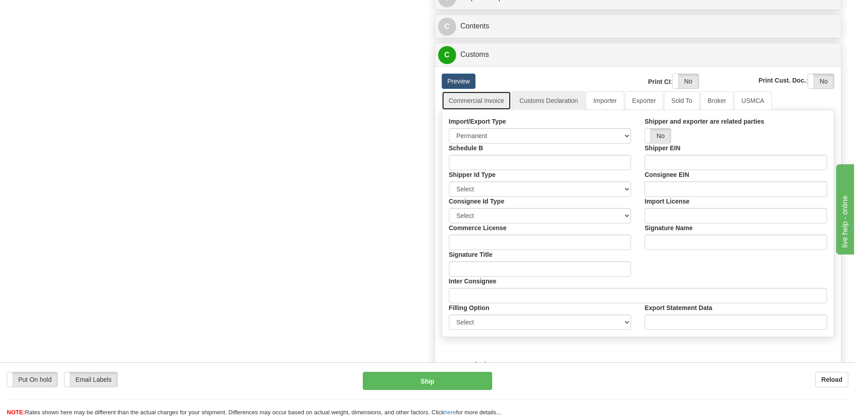
click at [485, 104] on link "Commercial Invoice" at bounding box center [477, 100] width 70 height 19
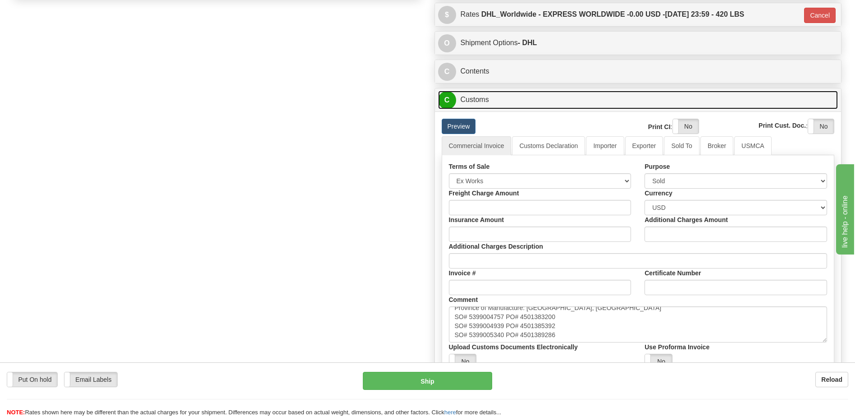
click at [493, 101] on link "C Customs" at bounding box center [638, 100] width 400 height 18
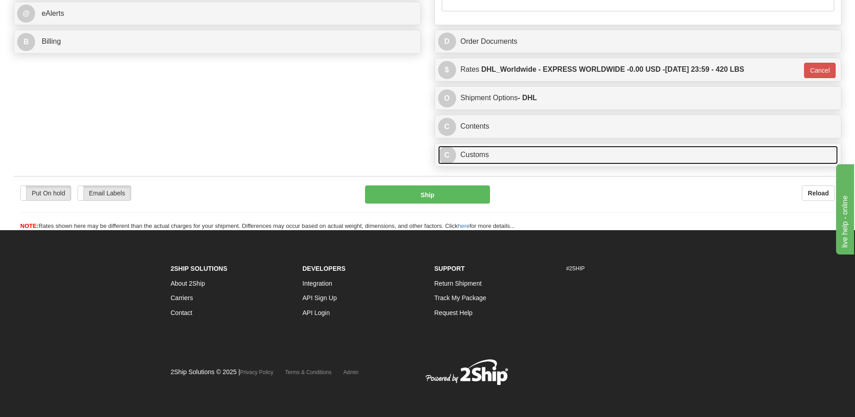
scroll to position [404, 0]
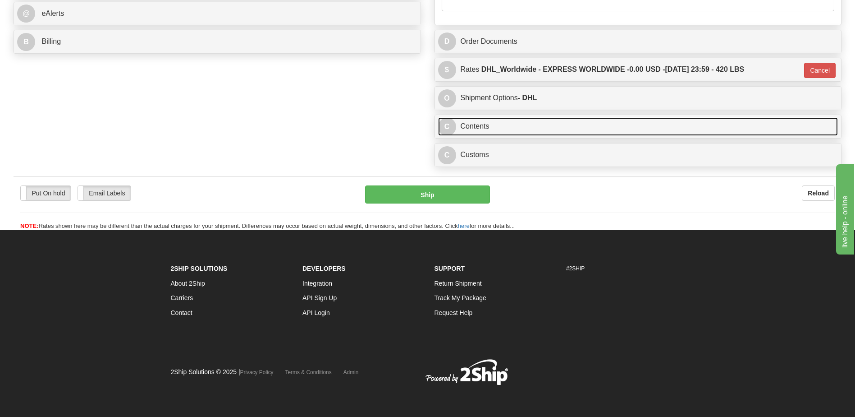
click at [487, 125] on link "C Contents" at bounding box center [638, 126] width 400 height 18
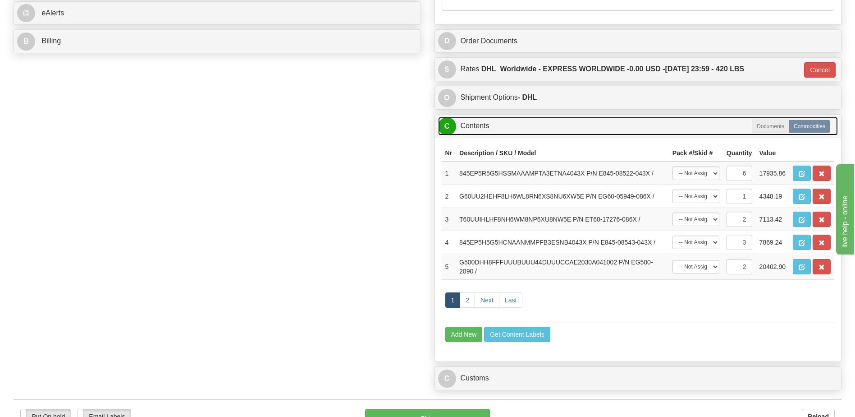
click at [487, 125] on link "C Contents" at bounding box center [638, 126] width 400 height 18
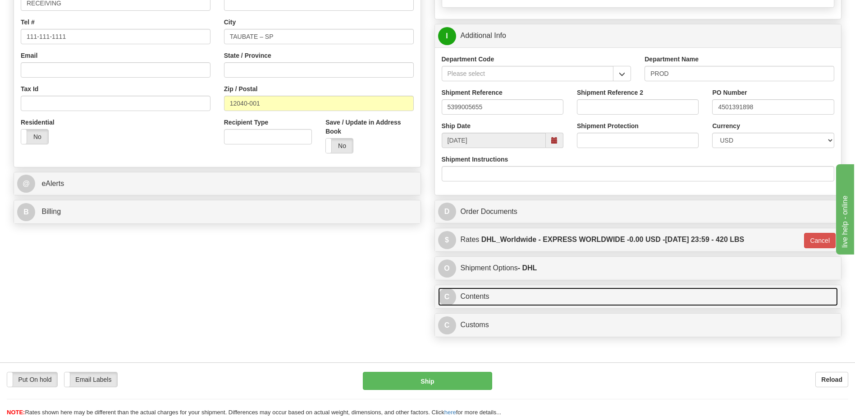
scroll to position [179, 0]
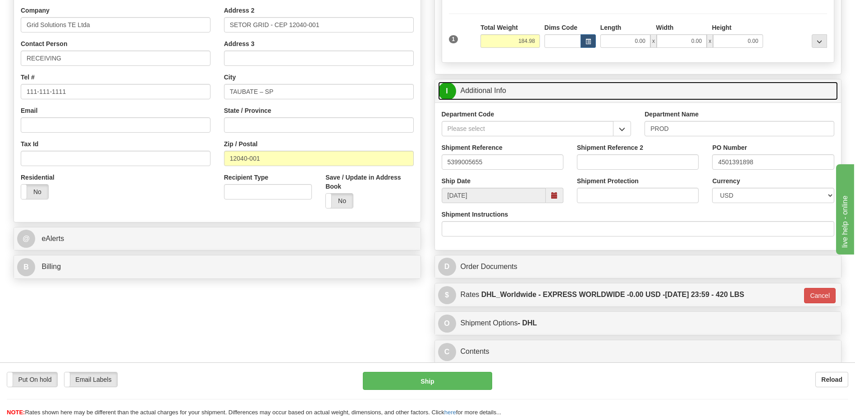
click at [507, 87] on link "I Additional Info" at bounding box center [638, 91] width 400 height 18
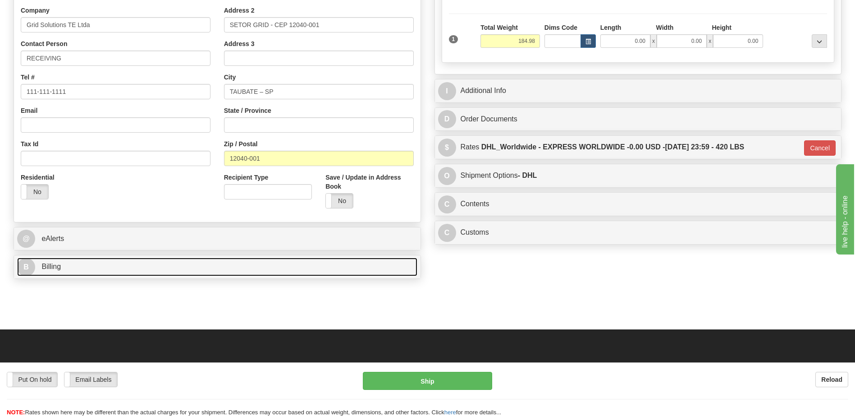
click at [155, 267] on link "B Billing" at bounding box center [217, 266] width 400 height 18
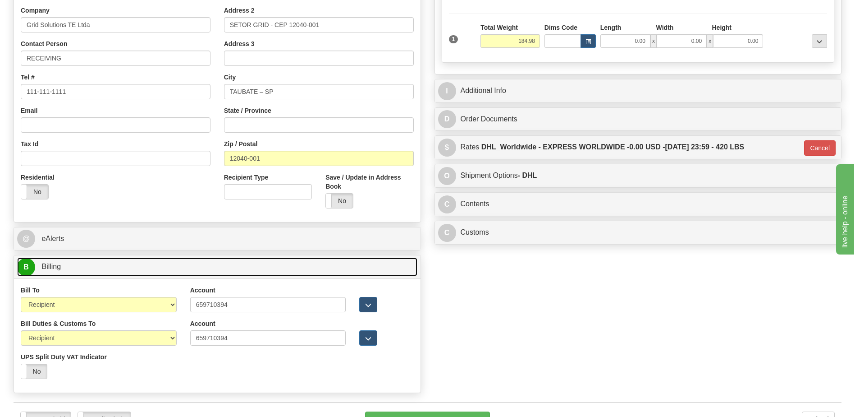
click at [155, 267] on link "B Billing" at bounding box center [217, 266] width 400 height 18
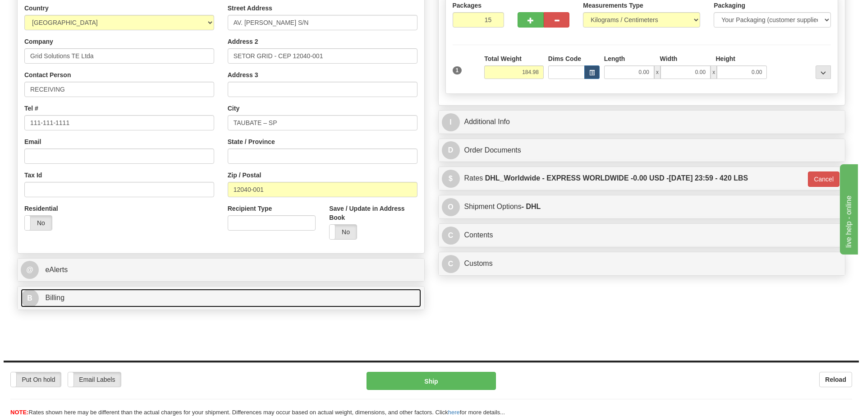
scroll to position [89, 0]
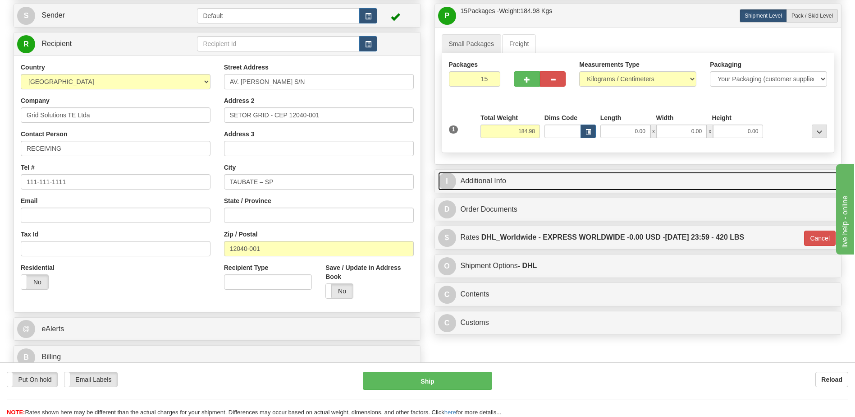
click at [519, 181] on link "I Additional Info" at bounding box center [638, 181] width 400 height 18
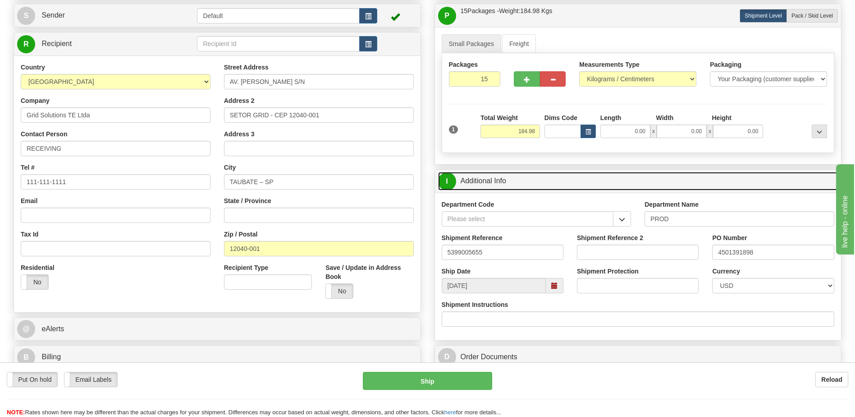
click at [519, 181] on link "I Additional Info" at bounding box center [638, 181] width 400 height 18
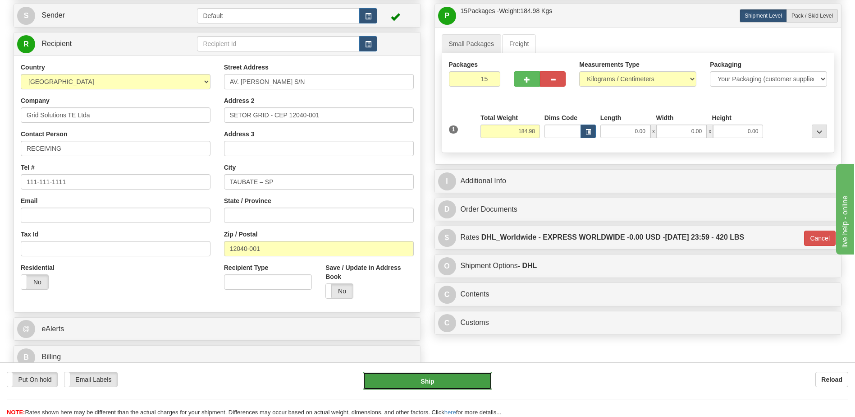
click at [408, 380] on button "Ship" at bounding box center [427, 381] width 129 height 18
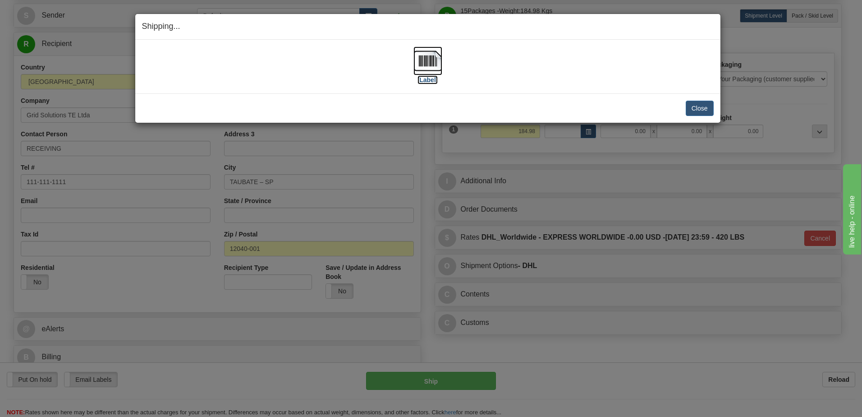
click at [427, 67] on img at bounding box center [428, 60] width 29 height 29
